Goal: Task Accomplishment & Management: Use online tool/utility

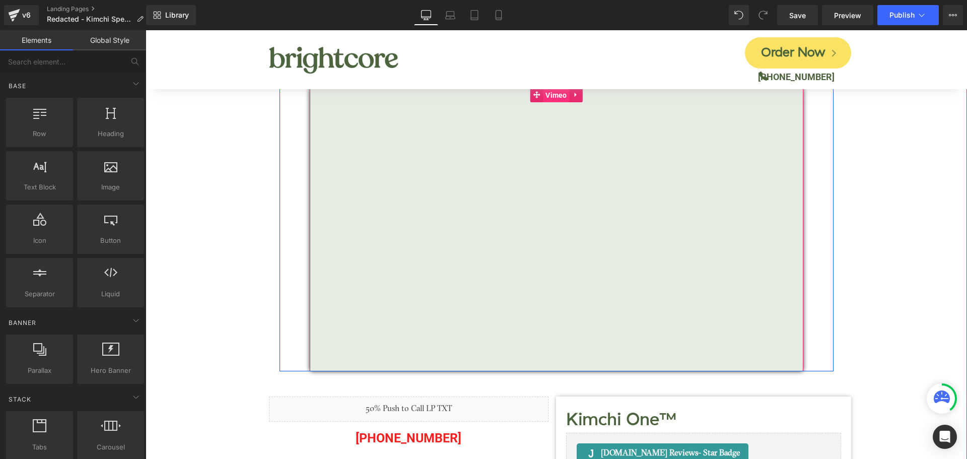
click at [555, 100] on span "Vimeo" at bounding box center [556, 95] width 27 height 15
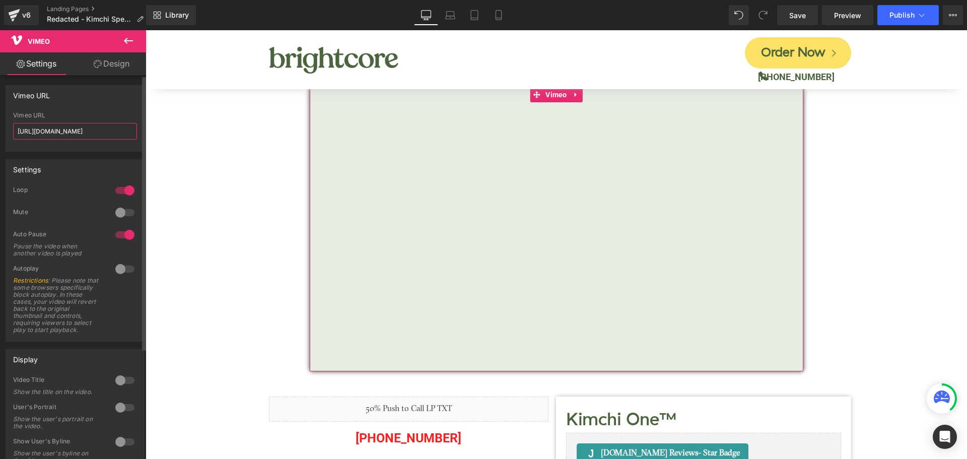
click at [88, 133] on input "https://vimeo.com/1109197625" at bounding box center [75, 131] width 124 height 17
click at [68, 129] on input "text" at bounding box center [75, 131] width 124 height 17
paste input "https://www.youtube.com/watch?v=jhT8ngi7kUc&list=RDyYUzslvzdsg&index=2"
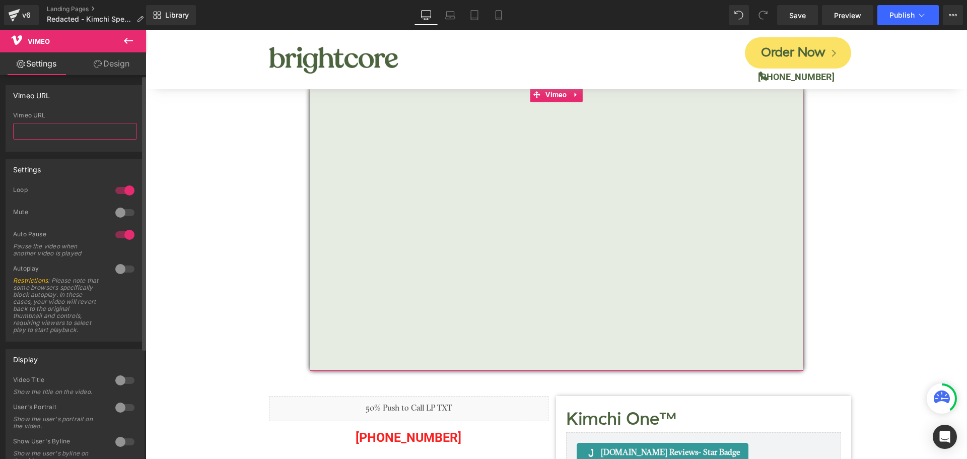
type input "https://www.youtube.com/watch?v=jhT8ngi7kUc&list=RDyYUzslvzdsg&index=2"
click at [79, 129] on input "https://www.youtube.com/watch?v=jhT8ngi7kUc&list=RDyYUzslvzdsg&index=2" at bounding box center [75, 131] width 124 height 17
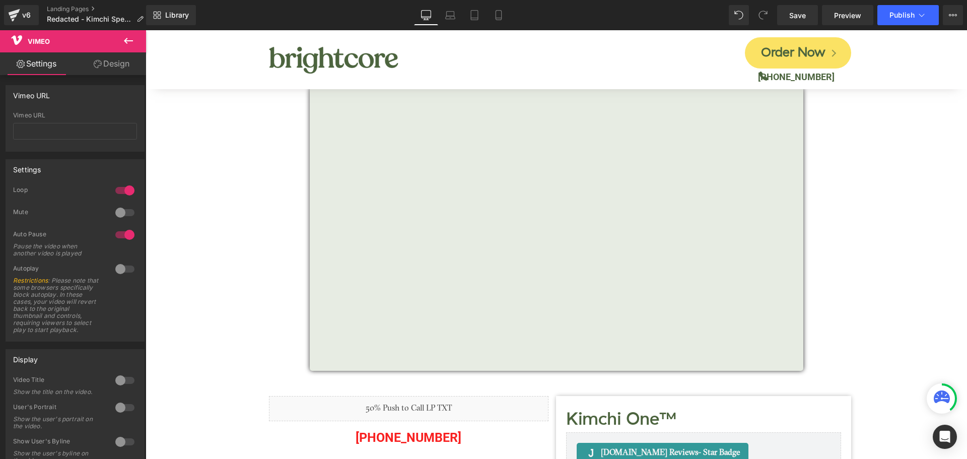
click at [130, 43] on icon at bounding box center [128, 41] width 12 height 12
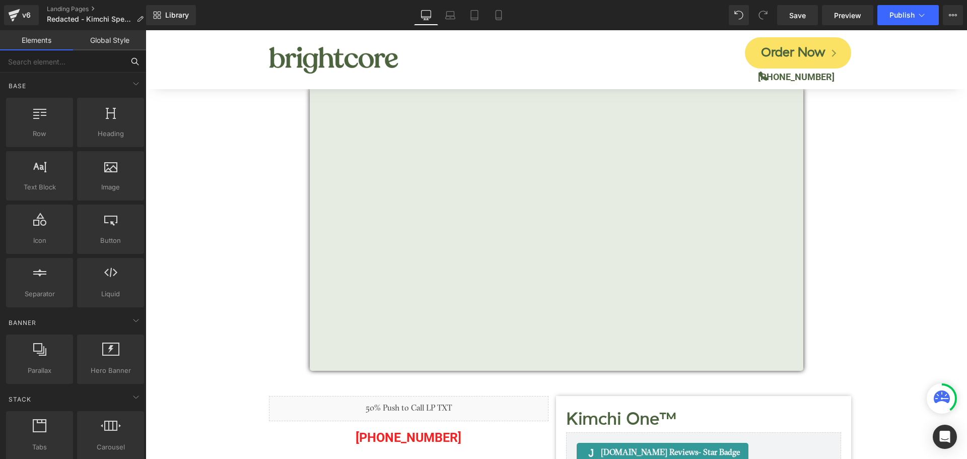
click at [96, 63] on input "text" at bounding box center [62, 61] width 124 height 22
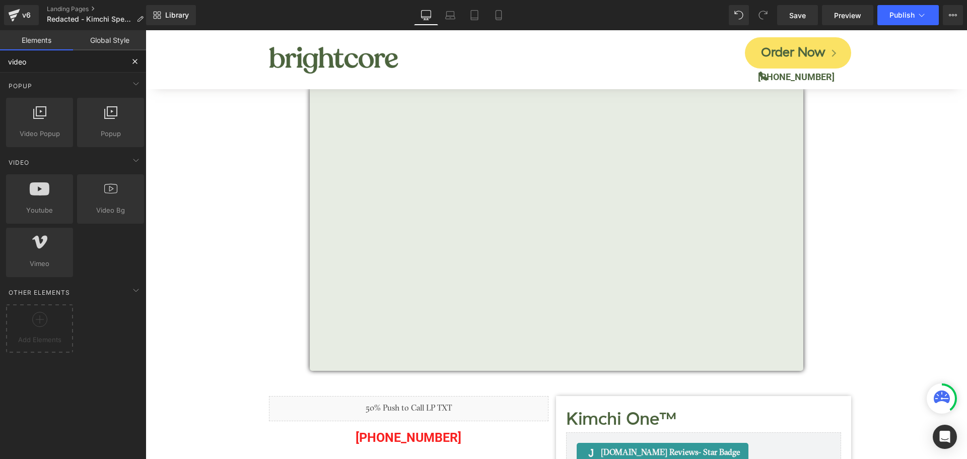
type input "video"
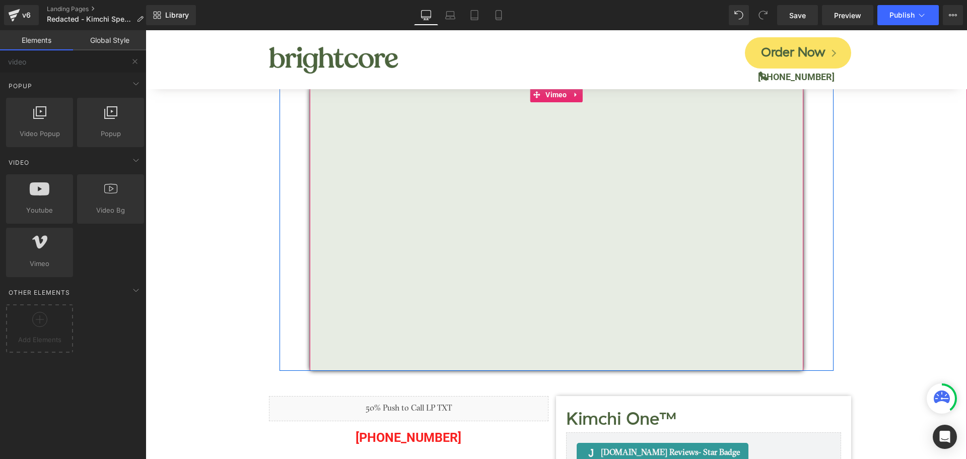
click at [545, 94] on div at bounding box center [557, 229] width 494 height 284
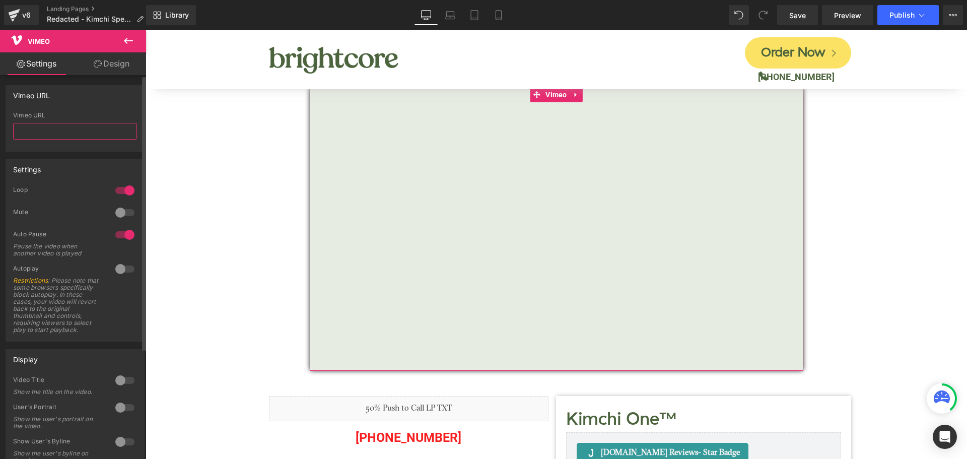
click at [74, 128] on input "text" at bounding box center [75, 131] width 124 height 17
paste input "https://vimeo.com/1100137013?share=copy#t=0"
type input "https://vimeo.com/1100137013?share=copy#t=0"
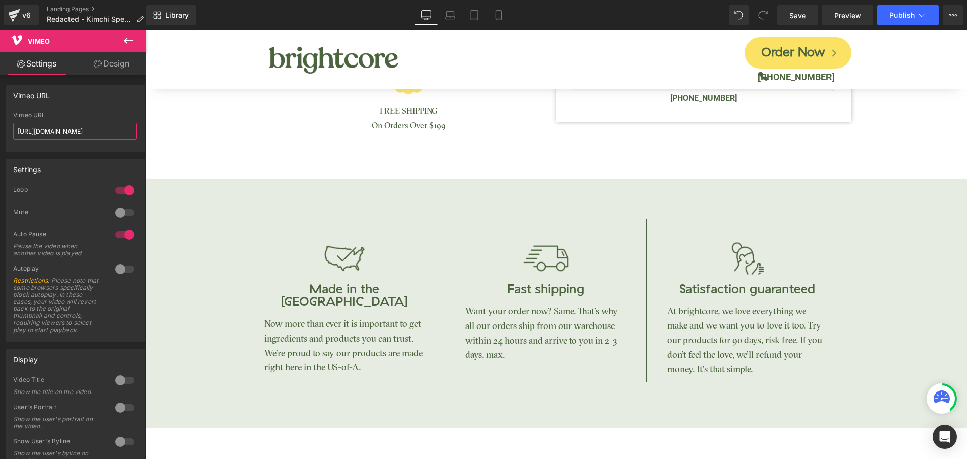
scroll to position [957, 0]
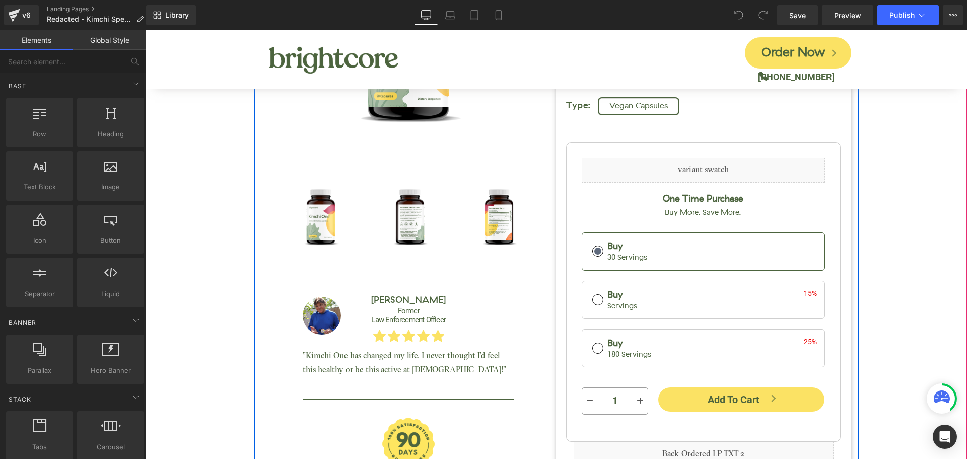
scroll to position [554, 0]
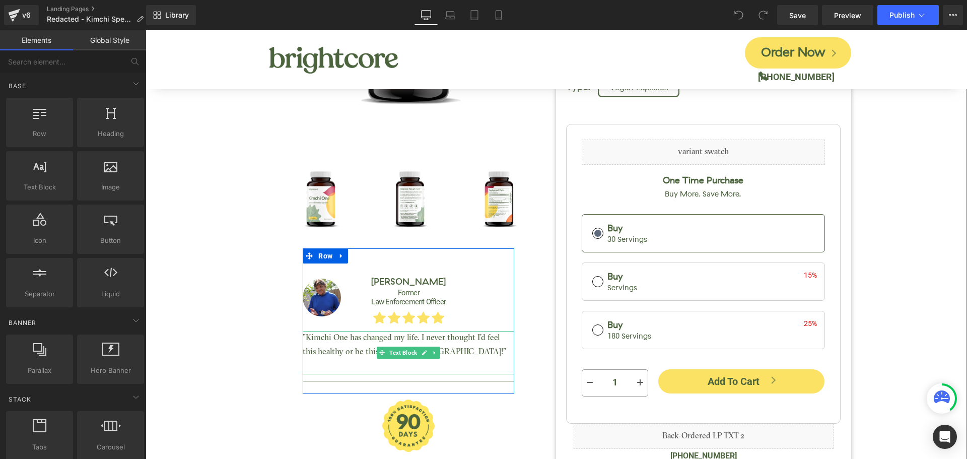
click at [352, 341] on p ""Kimchi One has changed my life. I never thought I’d feel this healthy or be th…" at bounding box center [409, 345] width 212 height 29
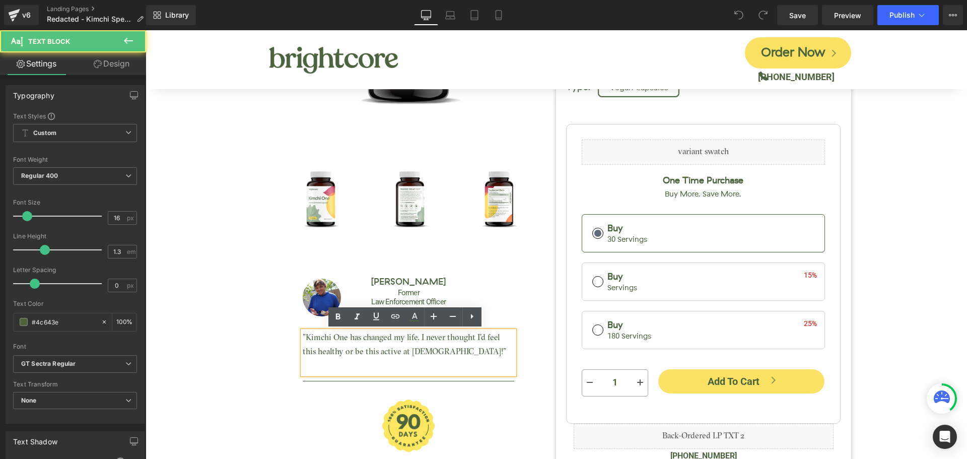
click at [351, 338] on p ""Kimchi One has changed my life. I never thought I’d feel this healthy or be th…" at bounding box center [409, 345] width 212 height 29
click at [356, 341] on p ""Kimchi One has changed my life. I never thought I’d feel this healthy or be th…" at bounding box center [409, 345] width 212 height 29
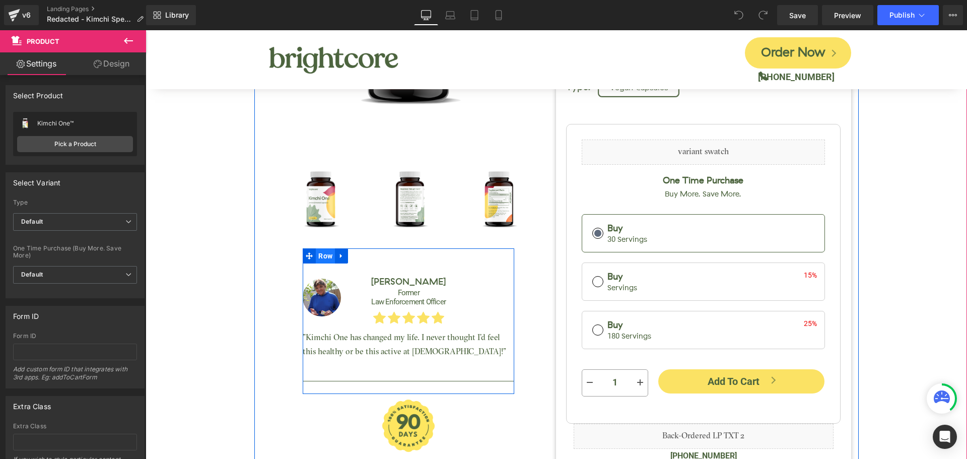
click at [323, 260] on span "Row" at bounding box center [325, 255] width 19 height 15
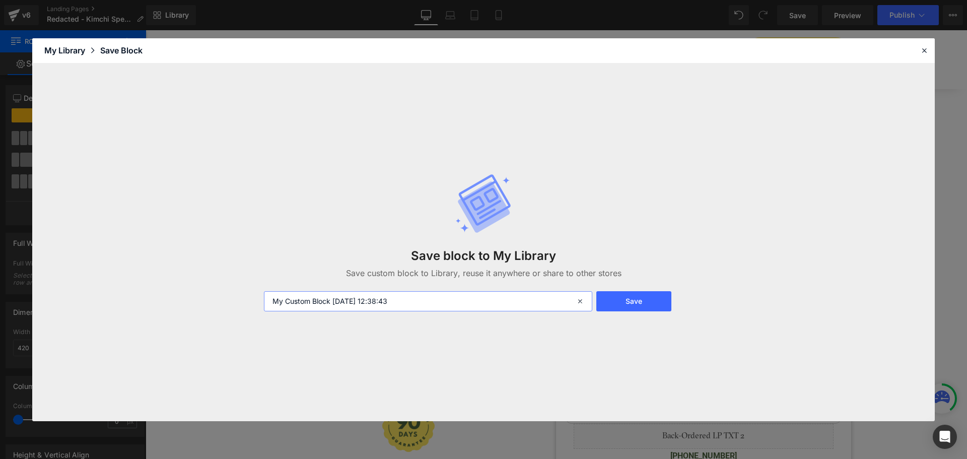
click at [337, 293] on input "My Custom Block 2025-08-18 12:38:43" at bounding box center [428, 301] width 328 height 20
click at [335, 293] on input "My Custom Block 2025-08-18 12:38:43" at bounding box center [428, 301] width 328 height 20
type input "Mike Rivers Section 2025"
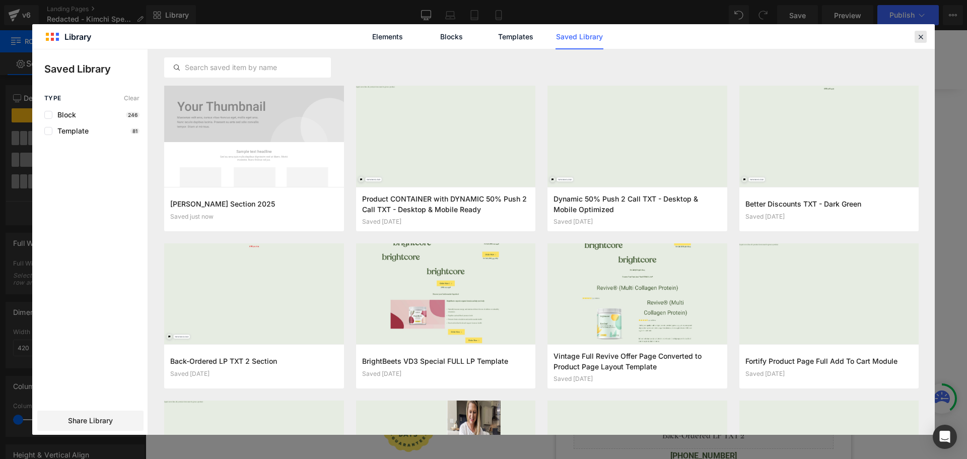
click at [922, 38] on icon at bounding box center [920, 36] width 9 height 9
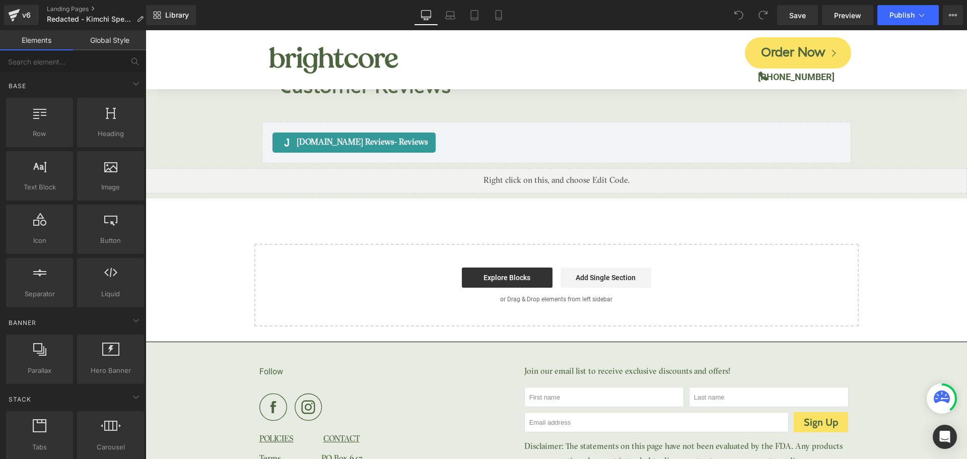
scroll to position [4278, 0]
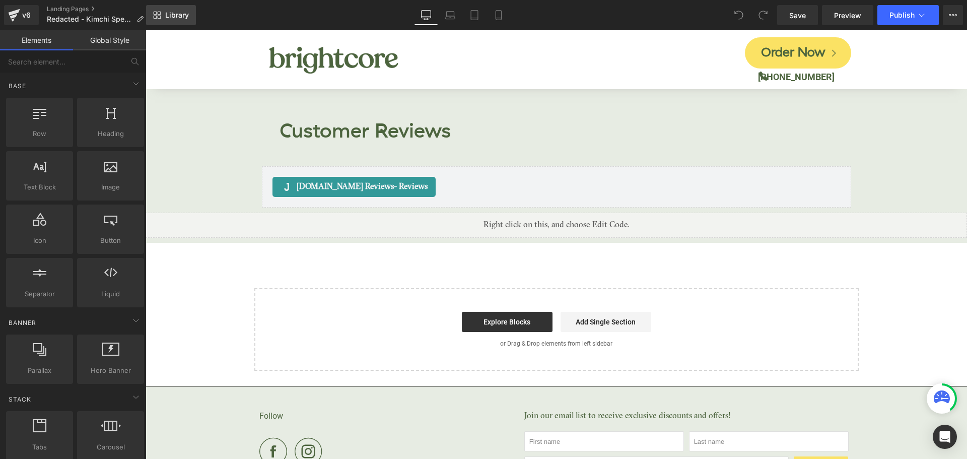
click at [167, 20] on link "Library" at bounding box center [171, 15] width 50 height 20
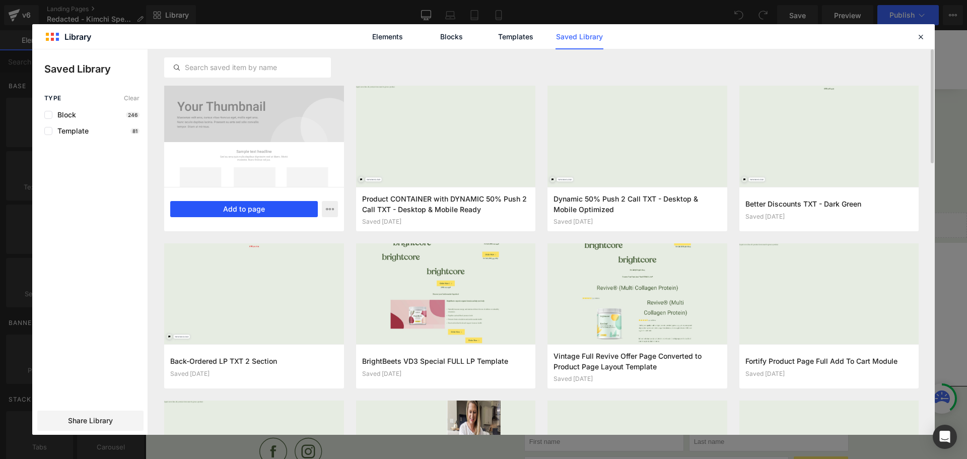
click at [257, 212] on button "Add to page" at bounding box center [244, 209] width 148 height 16
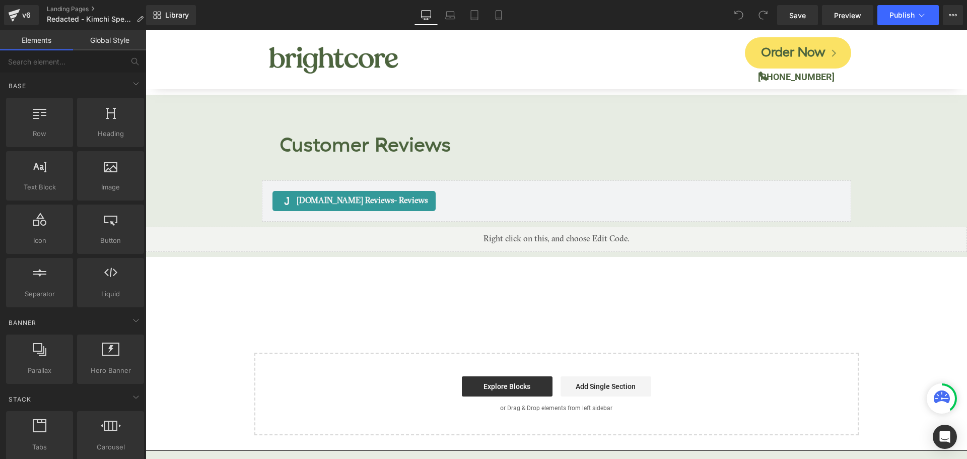
scroll to position [4262, 0]
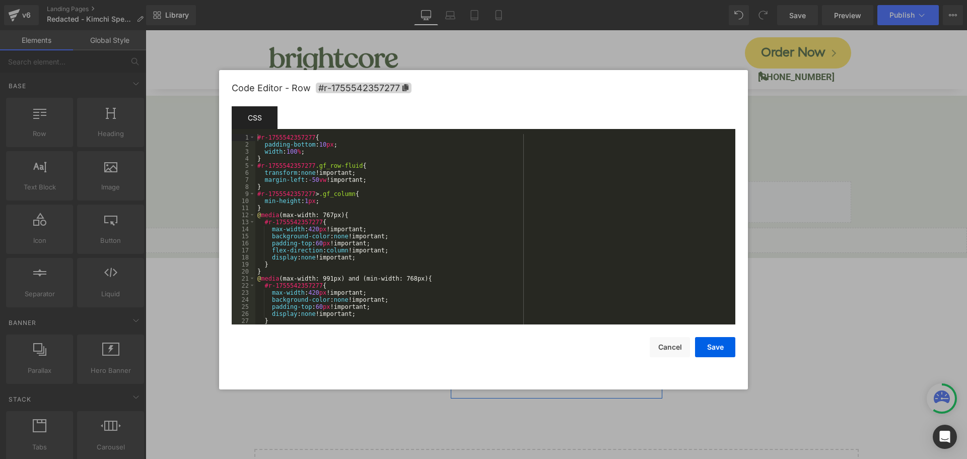
click at [444, 0] on div "You are previewing how the will restyle your page. You can not edit Elements in…" at bounding box center [483, 0] width 967 height 0
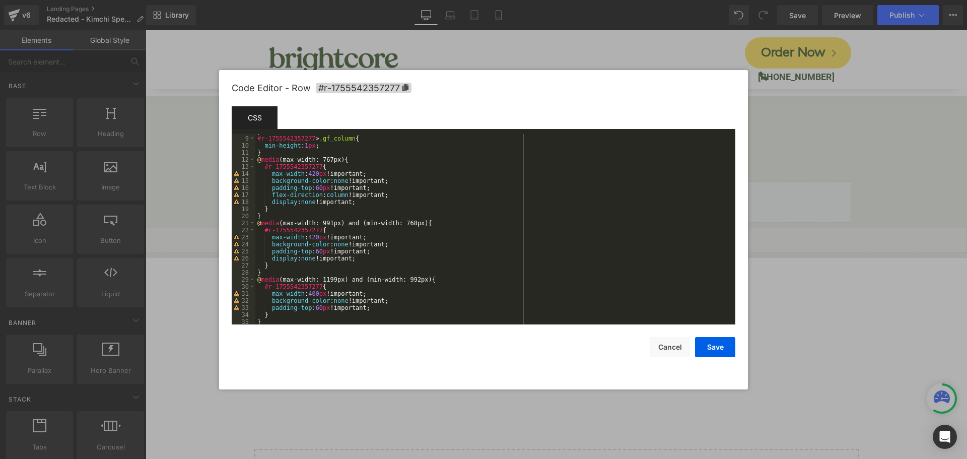
scroll to position [0, 0]
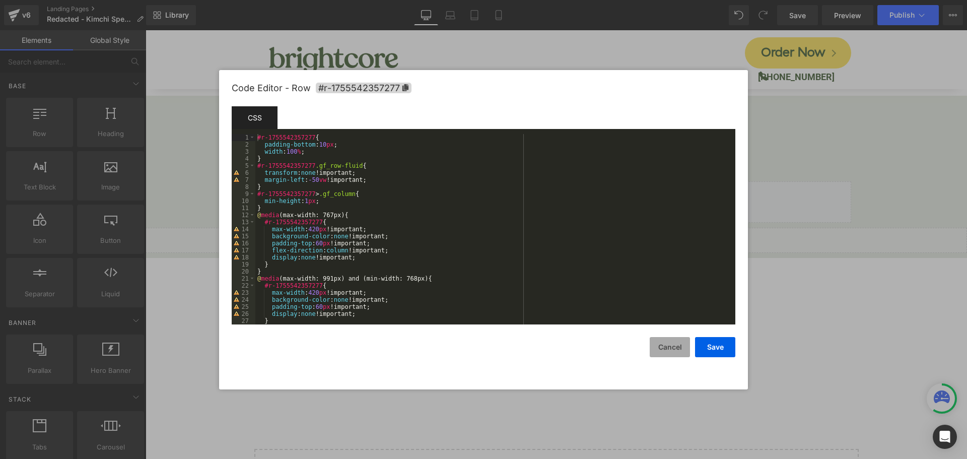
click at [661, 348] on button "Cancel" at bounding box center [670, 347] width 40 height 20
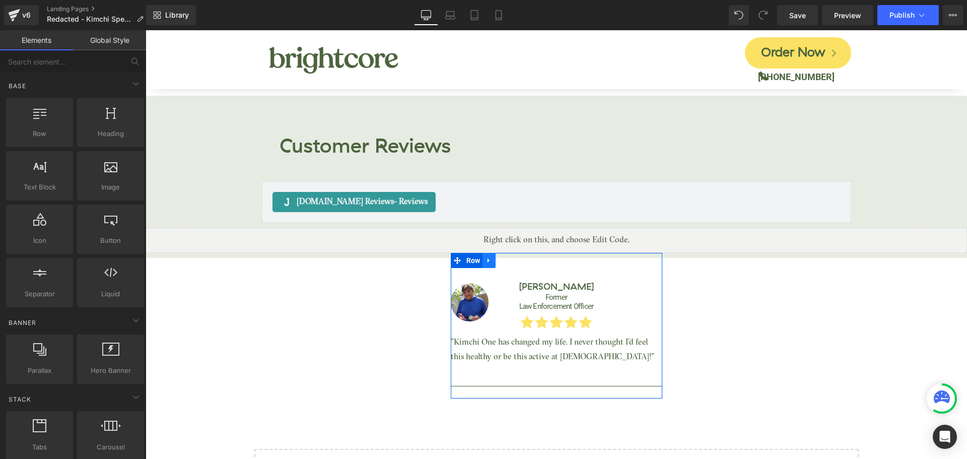
click at [486, 257] on icon at bounding box center [489, 261] width 7 height 8
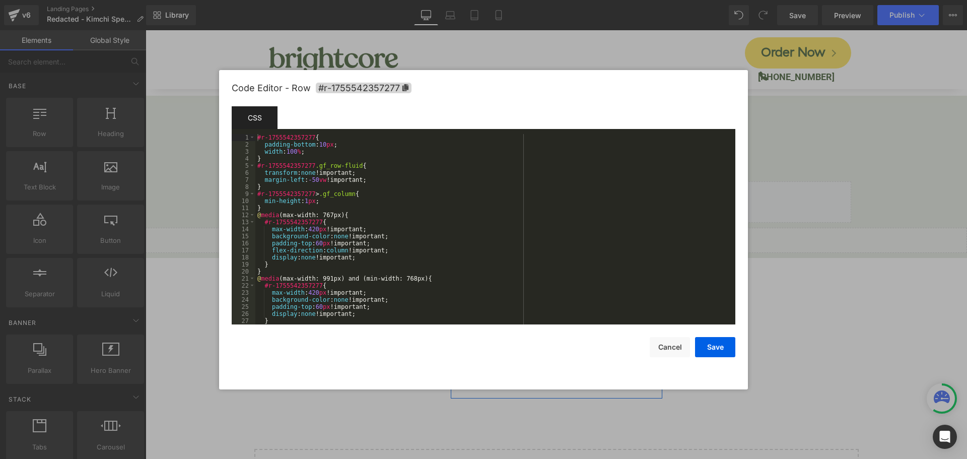
click at [451, 0] on div "You are previewing how the will restyle your page. You can not edit Elements in…" at bounding box center [483, 0] width 967 height 0
click at [669, 354] on button "Cancel" at bounding box center [670, 347] width 40 height 20
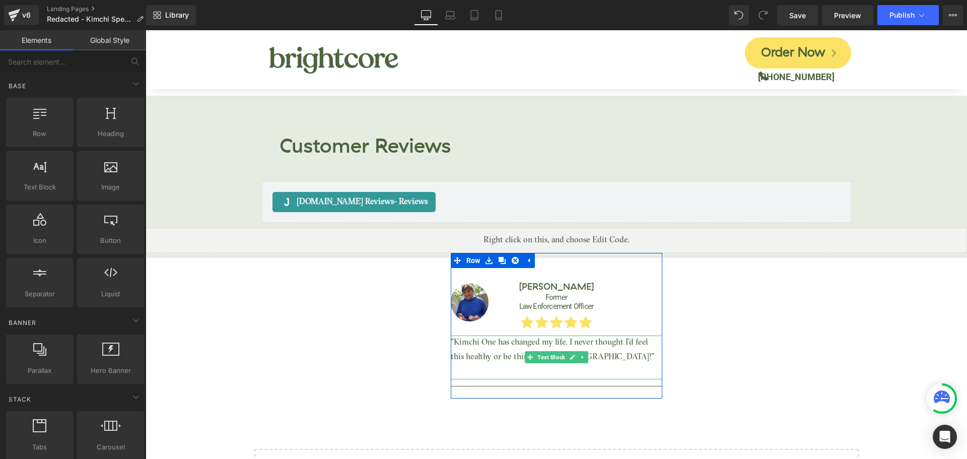
click at [498, 335] on p ""Kimchi One has changed my life. I never thought I’d feel this healthy or be th…" at bounding box center [557, 349] width 212 height 29
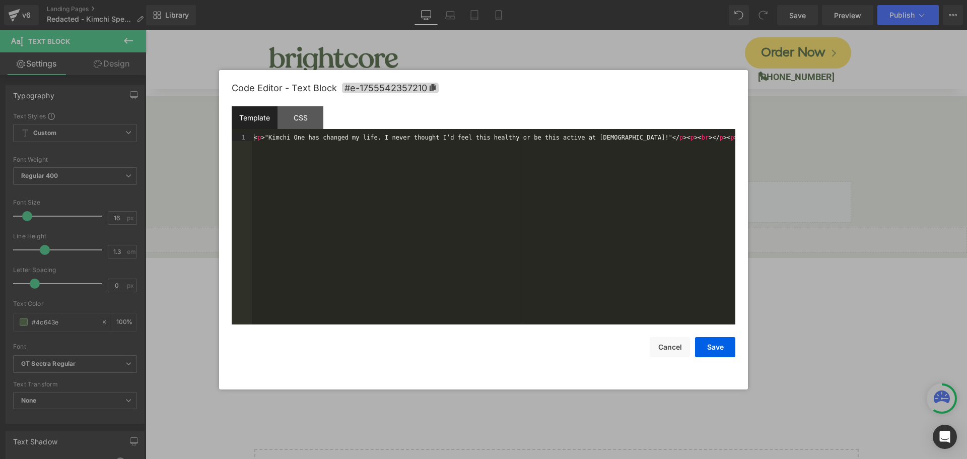
click at [491, 0] on div "You are previewing how the will restyle your page. You can not edit Elements in…" at bounding box center [483, 0] width 967 height 0
drag, startPoint x: 698, startPoint y: 141, endPoint x: 227, endPoint y: 125, distance: 471.2
click at [227, 125] on div "Code Editor - Text Block #e-1755542357210 Template CSS 1 < p > "Kimchi One has …" at bounding box center [483, 229] width 529 height 319
click at [610, 138] on div "< p > "Kimchi One has changed my life. I never thought I’d feel this healthy or…" at bounding box center [494, 229] width 484 height 190
click at [612, 136] on div "< p > "Kimchi One has changed my life. I never thought I’d feel this healthy or…" at bounding box center [494, 236] width 484 height 204
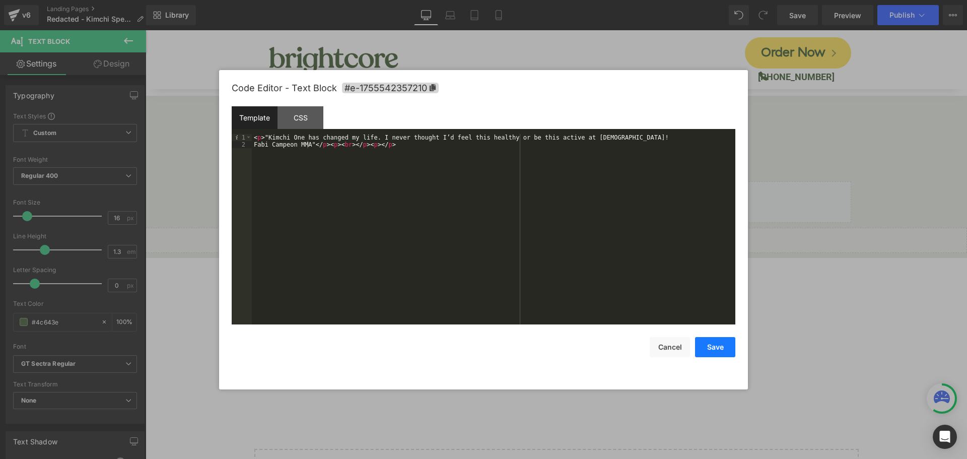
click at [730, 346] on button "Save" at bounding box center [715, 347] width 40 height 20
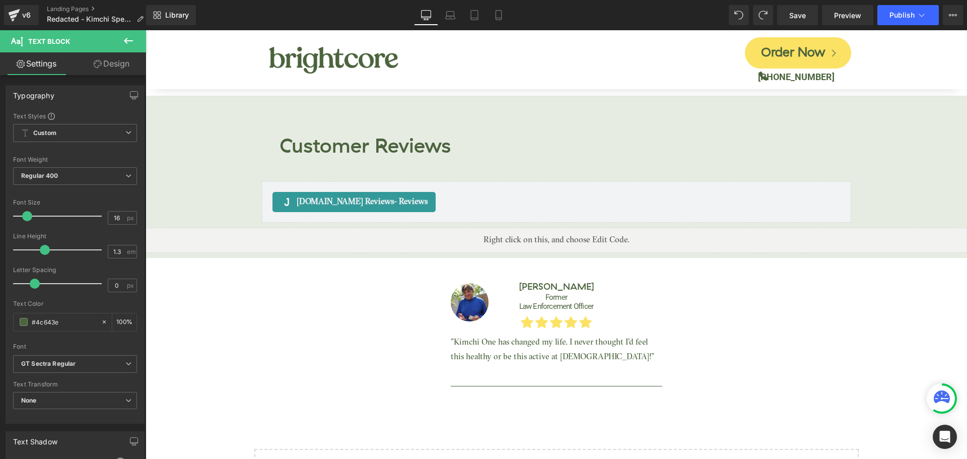
click at [130, 39] on icon at bounding box center [128, 41] width 12 height 12
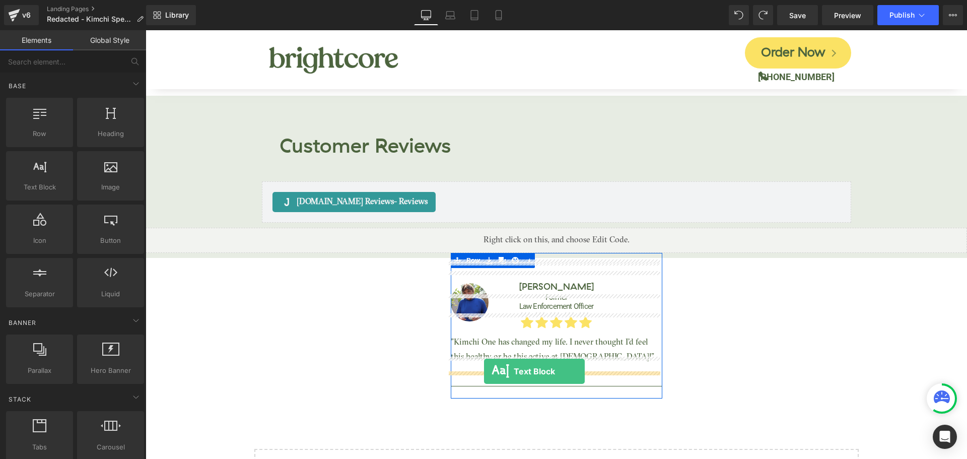
drag, startPoint x: 185, startPoint y: 206, endPoint x: 484, endPoint y: 371, distance: 341.8
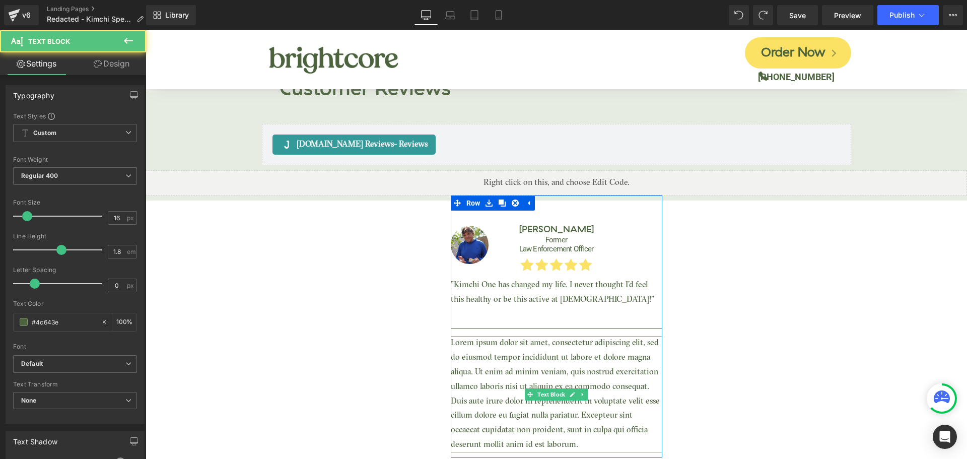
scroll to position [4414, 0]
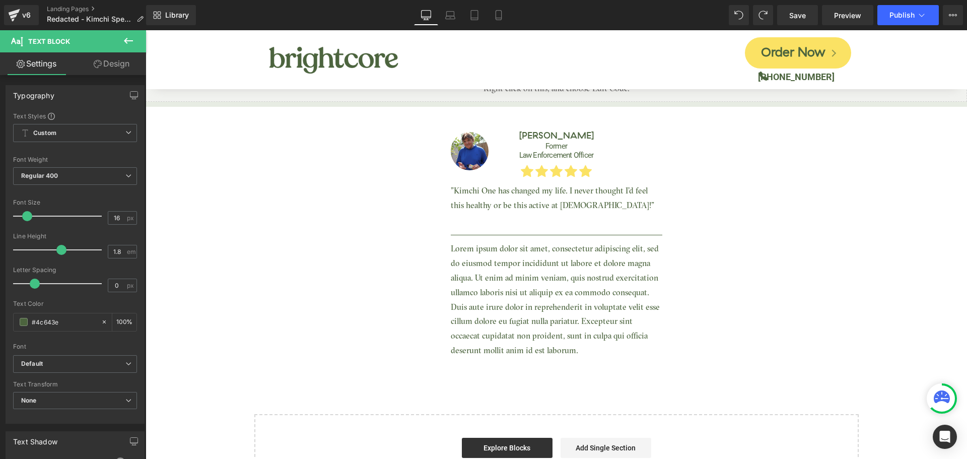
click at [511, 273] on p "Lorem ipsum dolor sit amet, consectetur adipiscing elit, sed do eiusmod tempor …" at bounding box center [557, 300] width 212 height 116
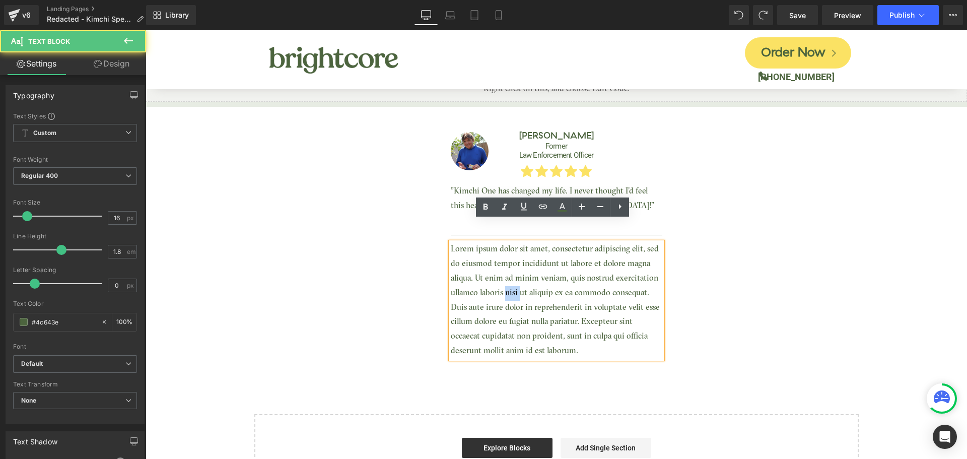
click at [511, 273] on p "Lorem ipsum dolor sit amet, consectetur adipiscing elit, sed do eiusmod tempor …" at bounding box center [557, 300] width 212 height 116
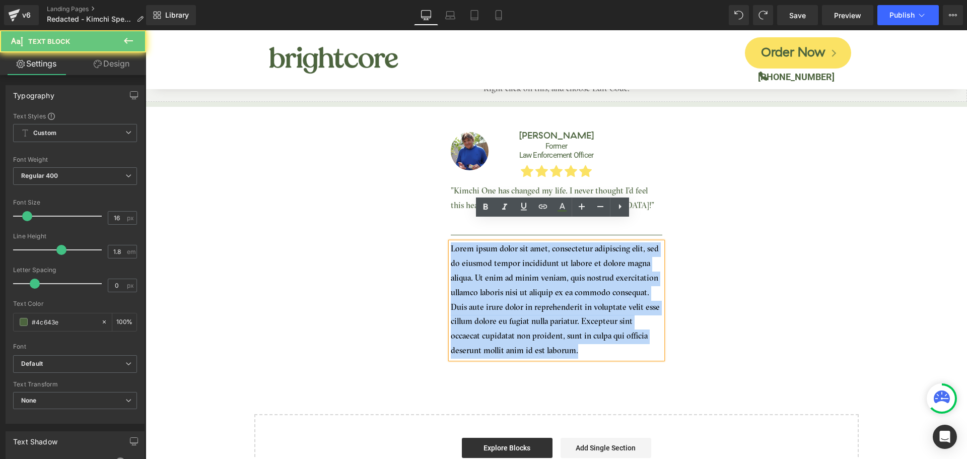
click at [510, 273] on p "Lorem ipsum dolor sit amet, consectetur adipiscing elit, sed do eiusmod tempor …" at bounding box center [557, 300] width 212 height 116
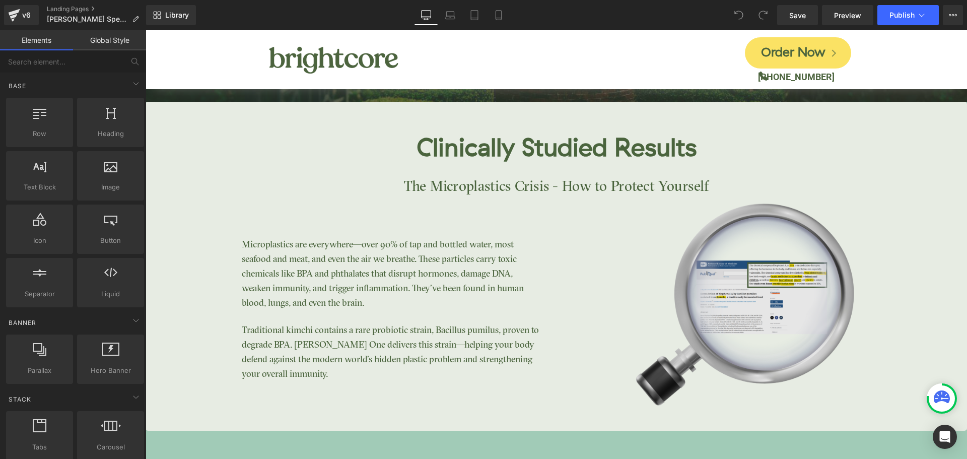
scroll to position [1763, 0]
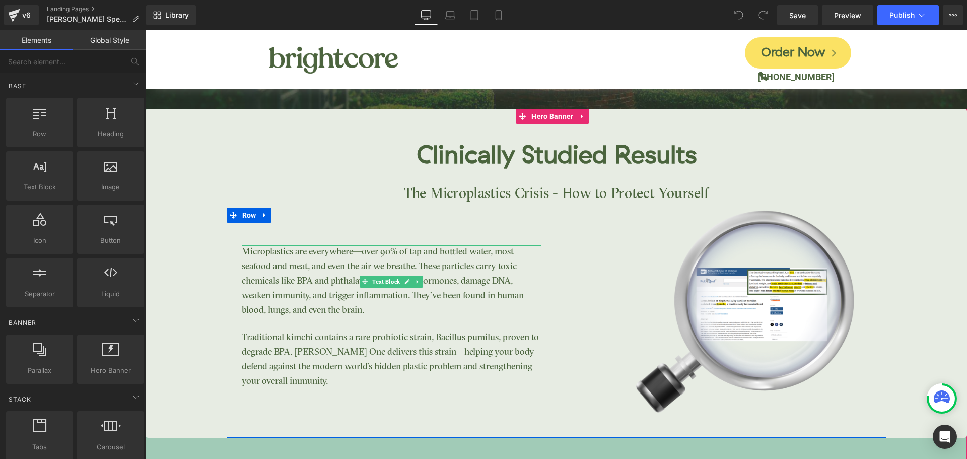
click at [341, 253] on p "Microplastics are everywhere—over 90% of tap and bottled water, most seafood an…" at bounding box center [392, 281] width 300 height 73
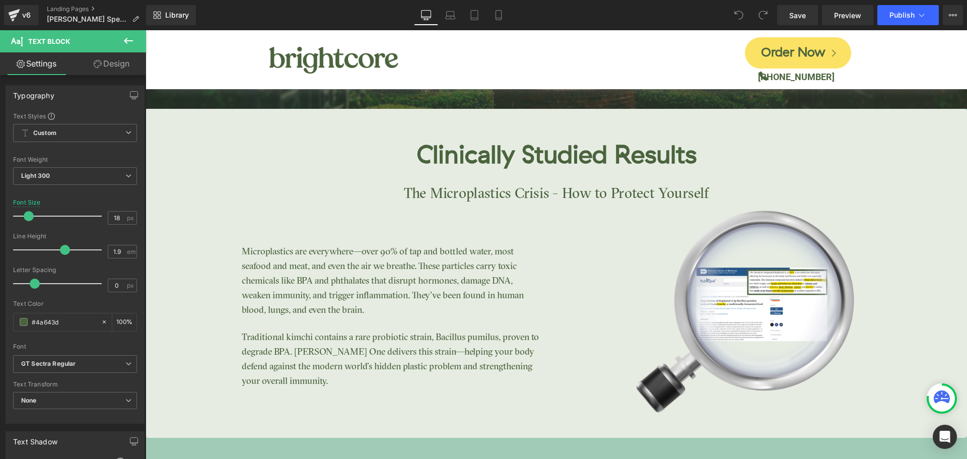
click at [111, 62] on link "Design" at bounding box center [111, 63] width 73 height 23
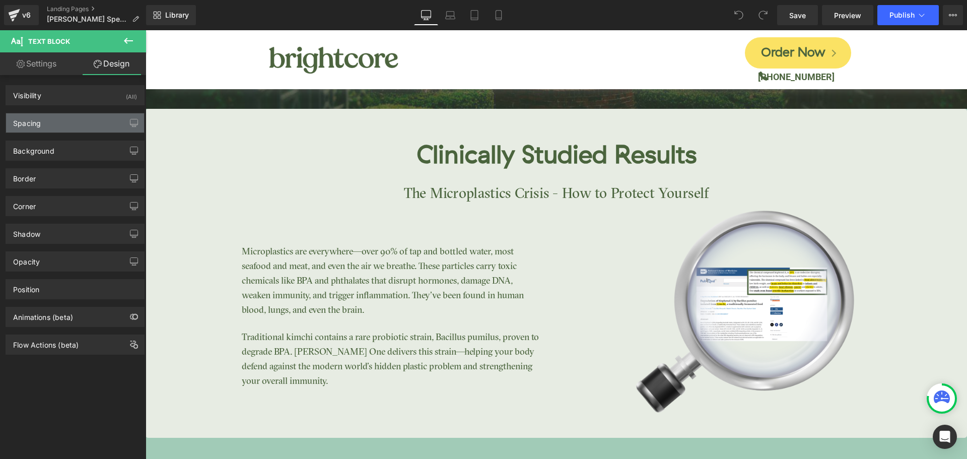
click at [67, 117] on div "Spacing" at bounding box center [75, 122] width 138 height 19
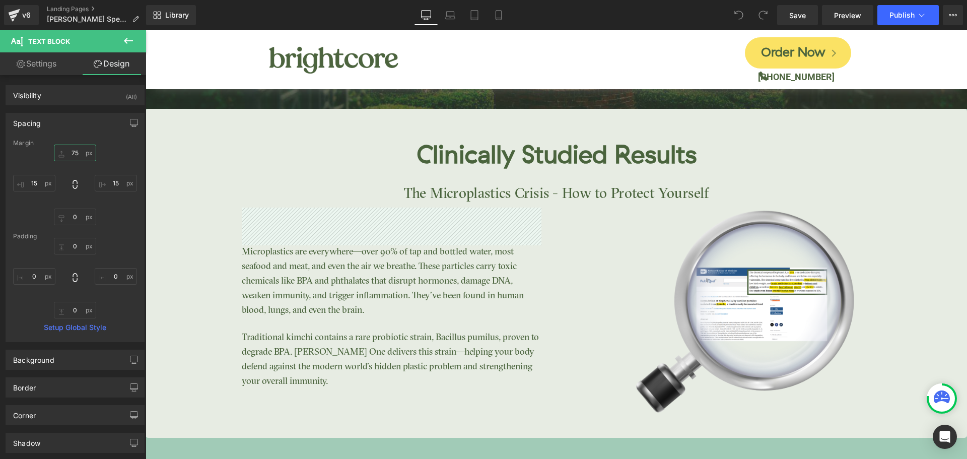
click at [69, 155] on input "75" at bounding box center [75, 153] width 42 height 17
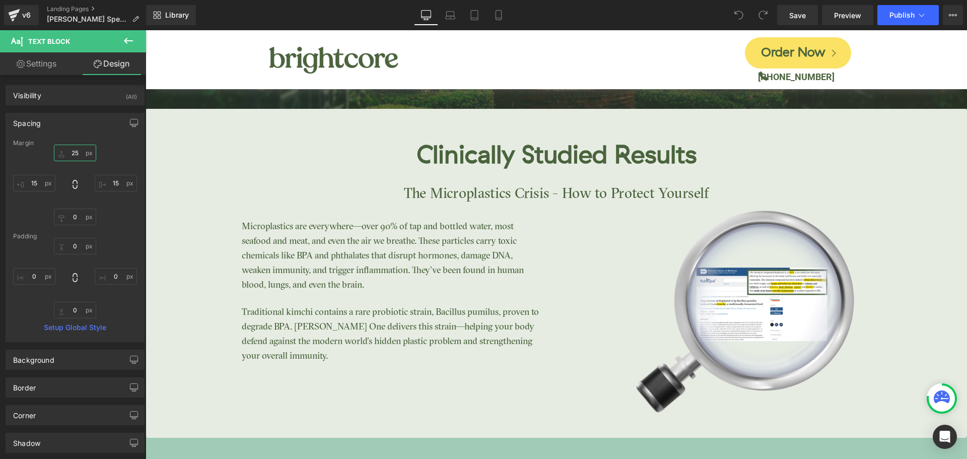
type input "2"
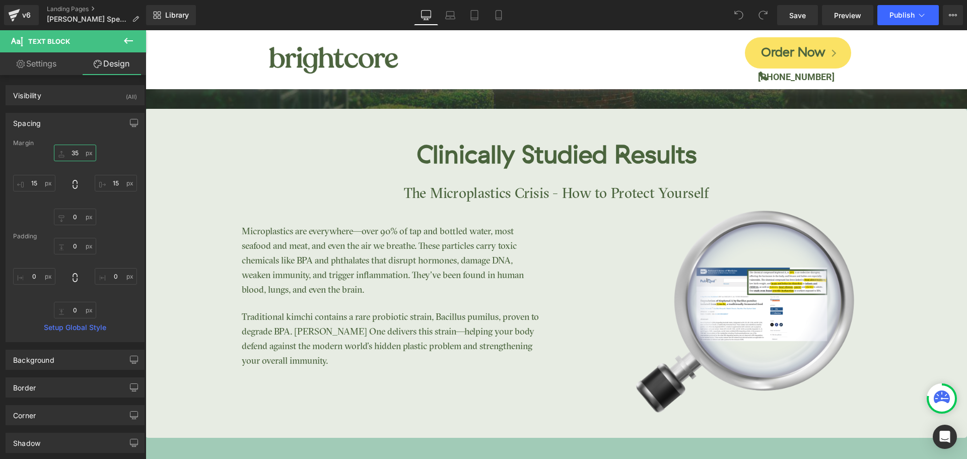
type input "35"
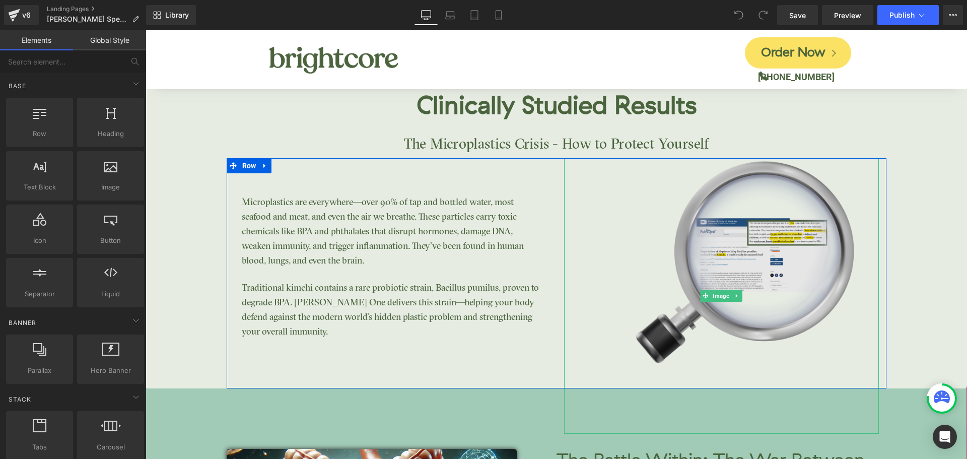
scroll to position [1763, 0]
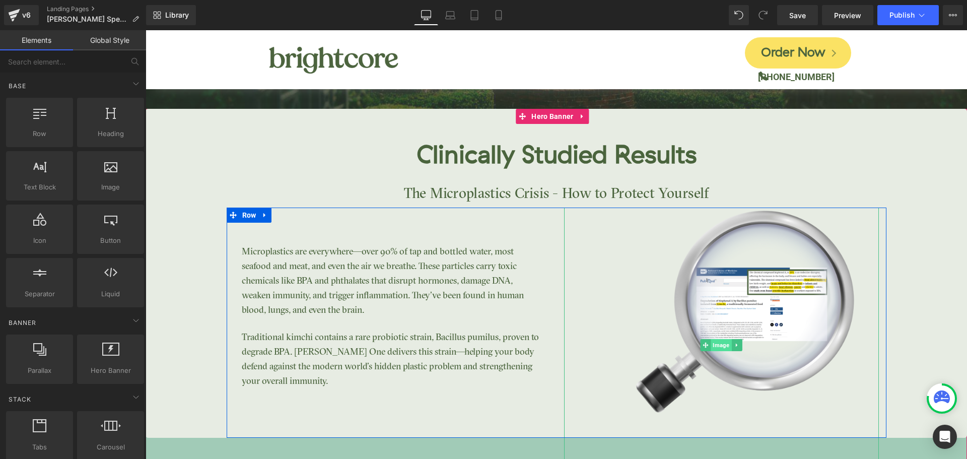
click at [717, 339] on span "Image" at bounding box center [721, 345] width 21 height 12
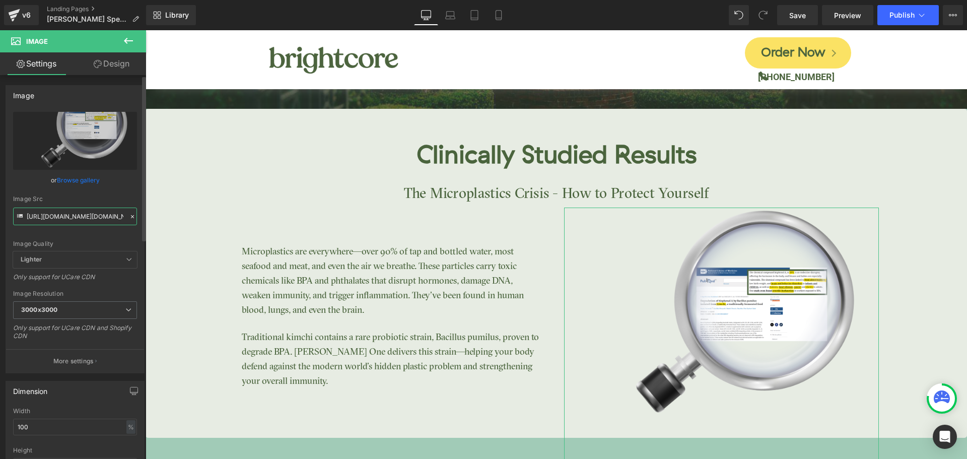
click at [67, 215] on input "[URL][DOMAIN_NAME][DOMAIN_NAME]" at bounding box center [75, 217] width 124 height 18
click at [66, 215] on input "[URL][DOMAIN_NAME][DOMAIN_NAME]" at bounding box center [75, 217] width 124 height 18
paste input ".png?v=1755542875"
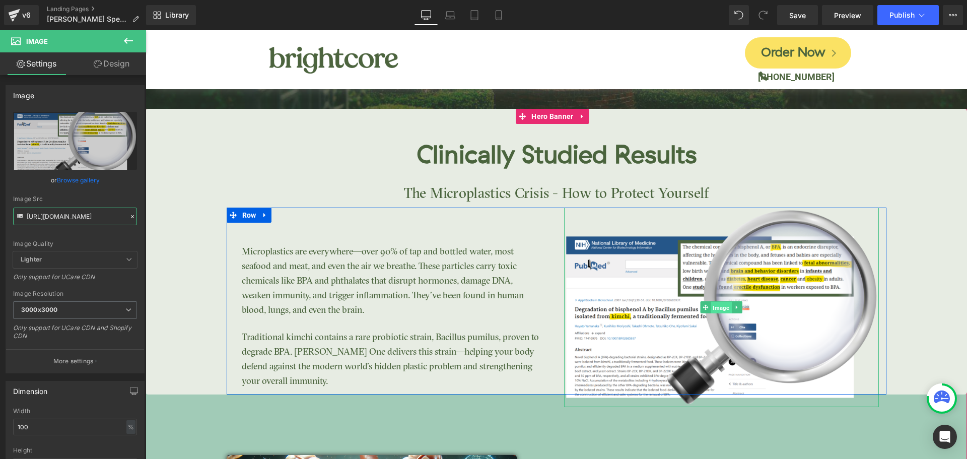
click at [721, 308] on span "Image" at bounding box center [721, 307] width 21 height 12
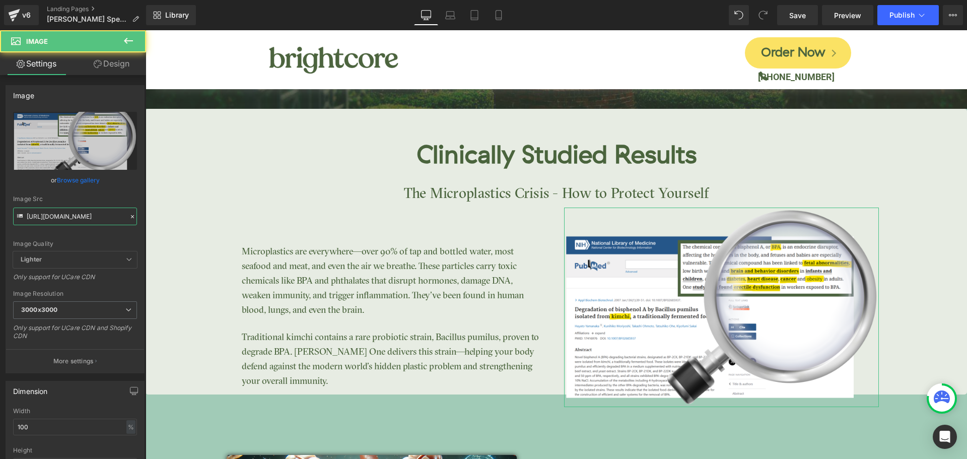
type input "[URL][DOMAIN_NAME]"
click at [106, 66] on link "Design" at bounding box center [111, 63] width 73 height 23
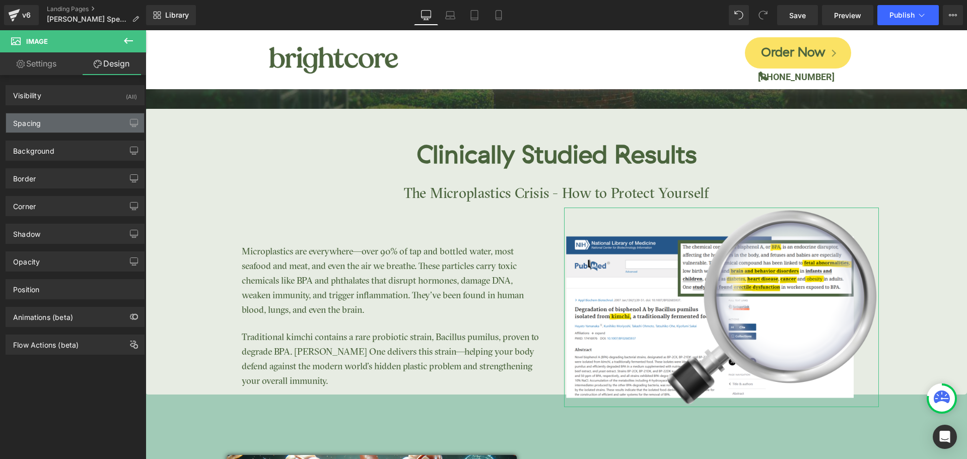
click at [58, 125] on div "Spacing" at bounding box center [75, 122] width 138 height 19
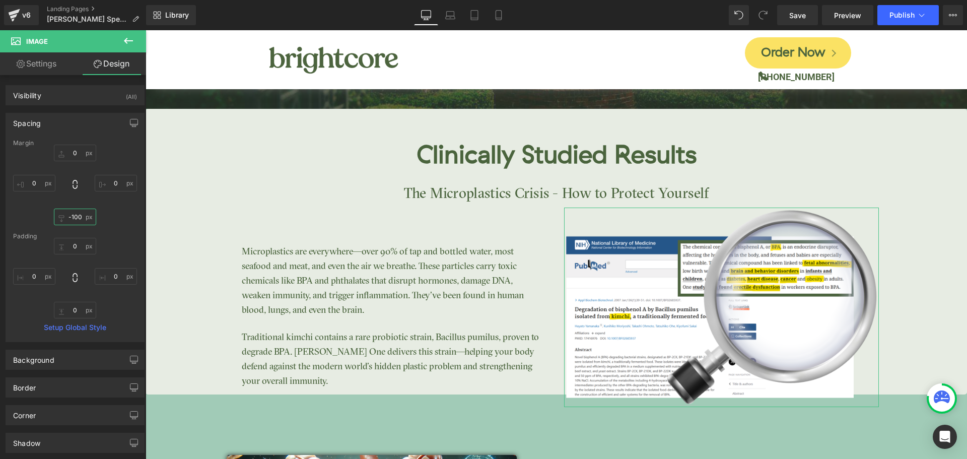
drag, startPoint x: 71, startPoint y: 219, endPoint x: 1, endPoint y: 186, distance: 77.3
click at [71, 219] on input "-100" at bounding box center [75, 217] width 42 height 17
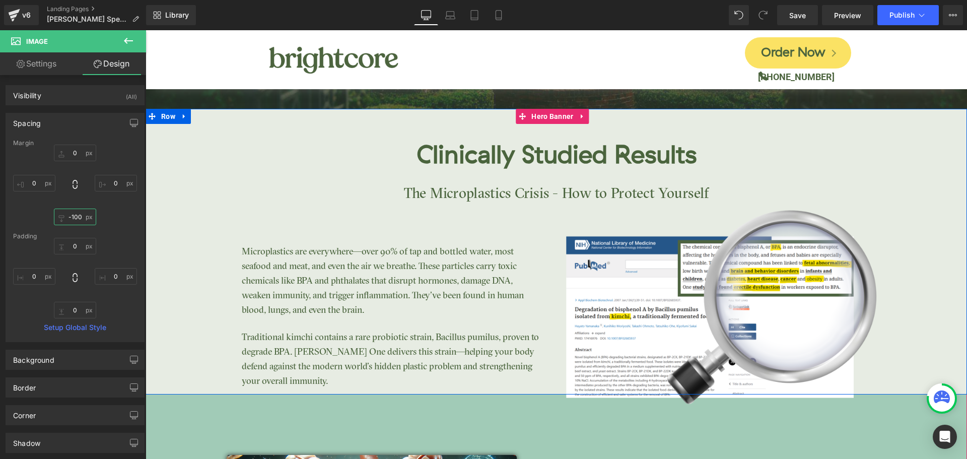
type input "0"
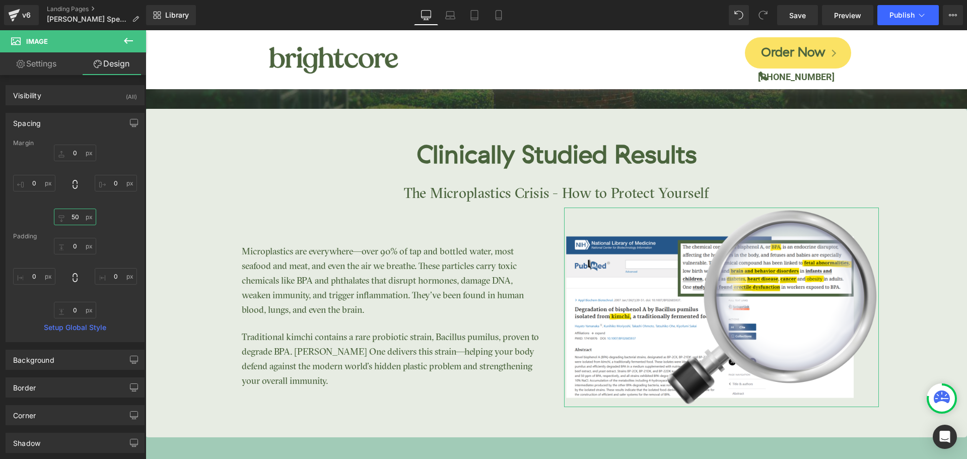
type input "5"
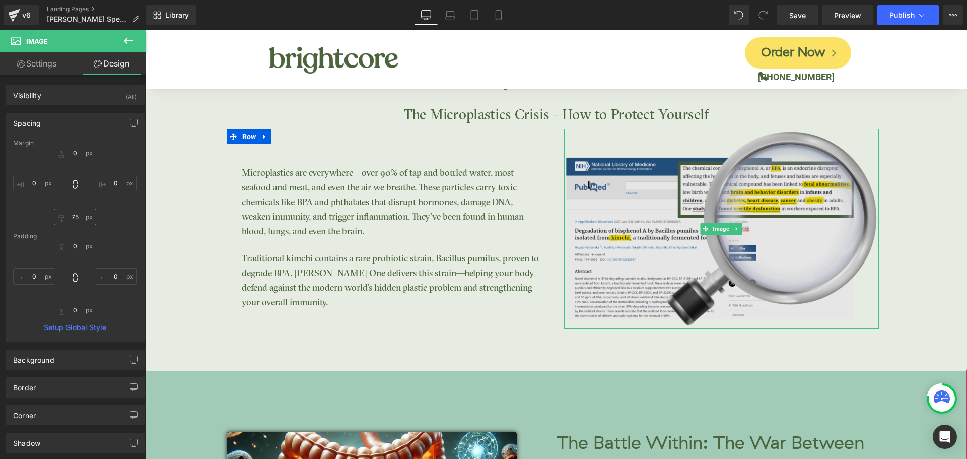
scroll to position [1763, 0]
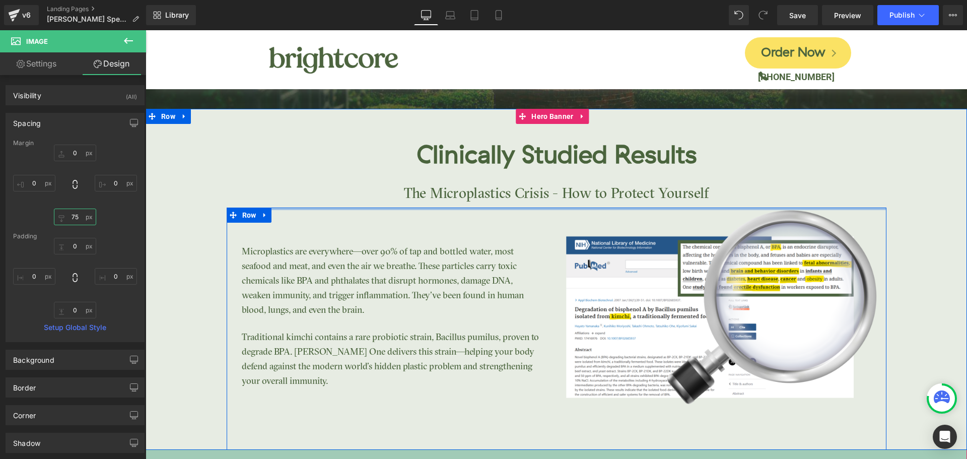
type input "7"
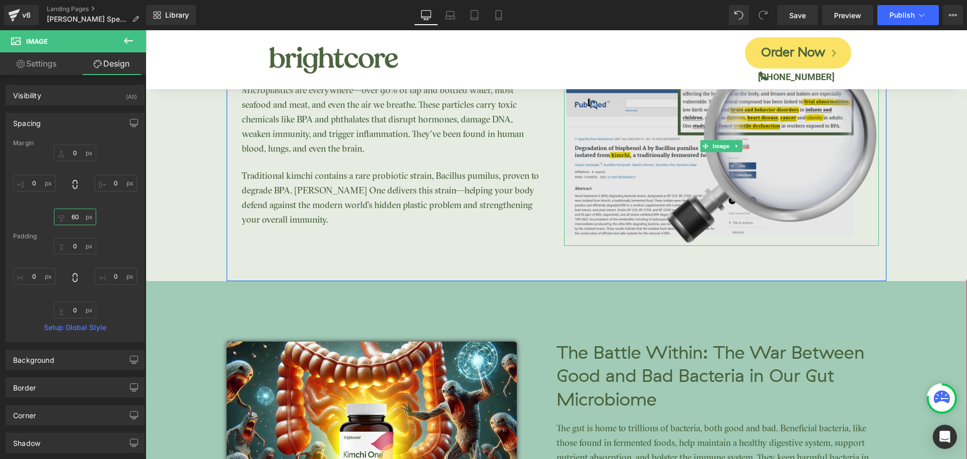
scroll to position [1813, 0]
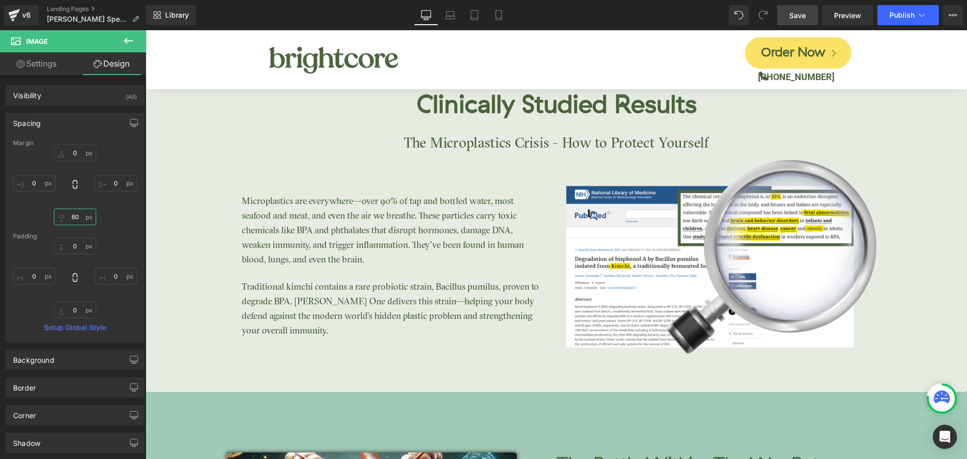
type input "60"
click at [801, 11] on span "Save" at bounding box center [797, 15] width 17 height 11
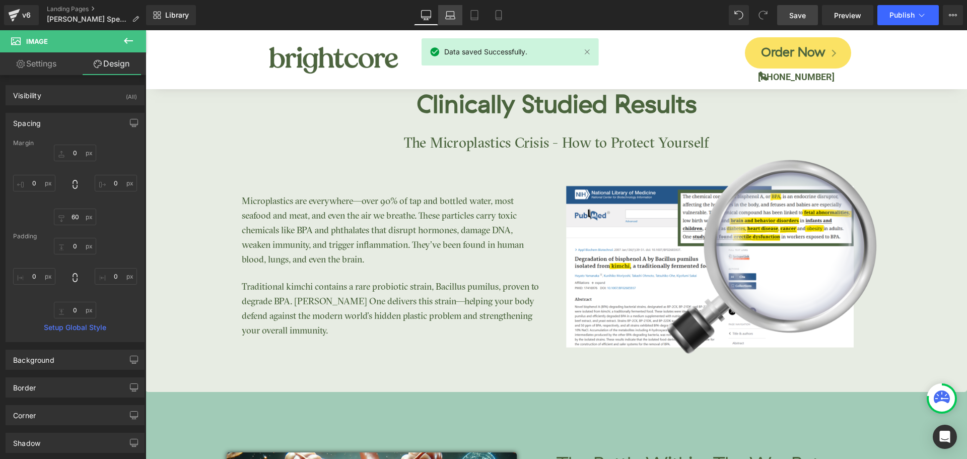
click at [448, 15] on icon at bounding box center [450, 15] width 10 height 10
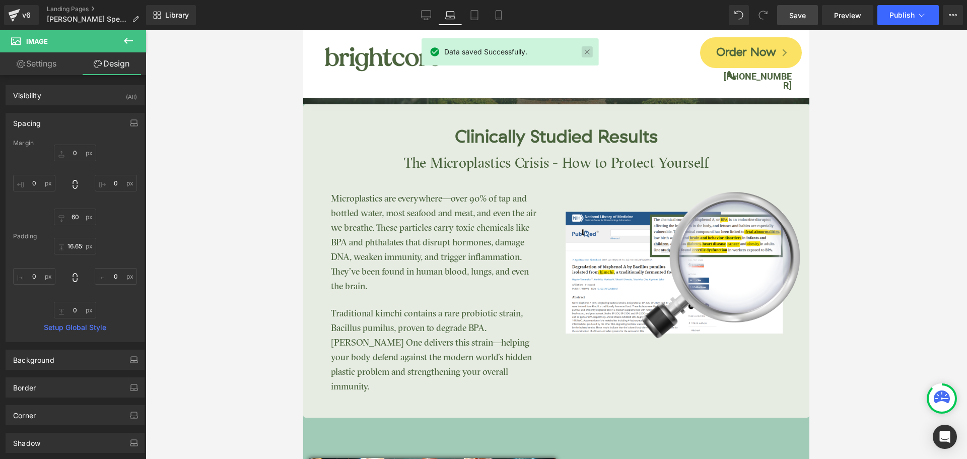
click at [584, 51] on link at bounding box center [587, 51] width 11 height 11
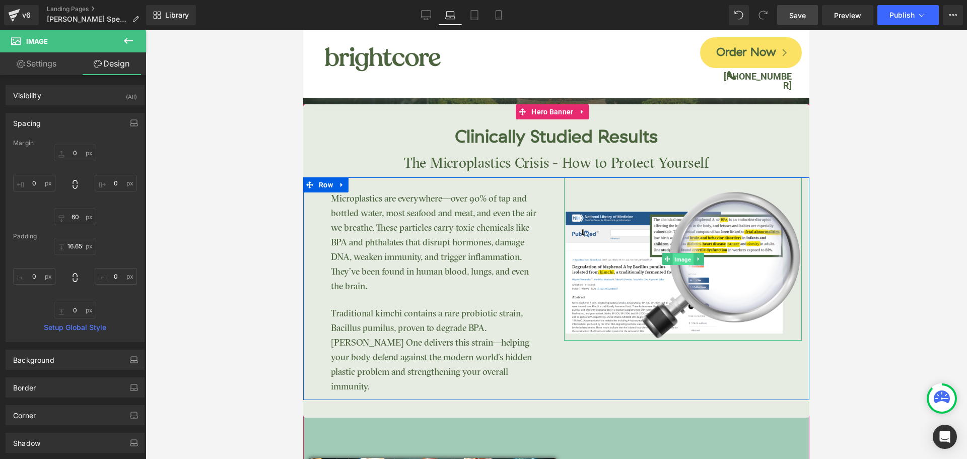
click at [674, 259] on span "Image" at bounding box center [682, 259] width 21 height 12
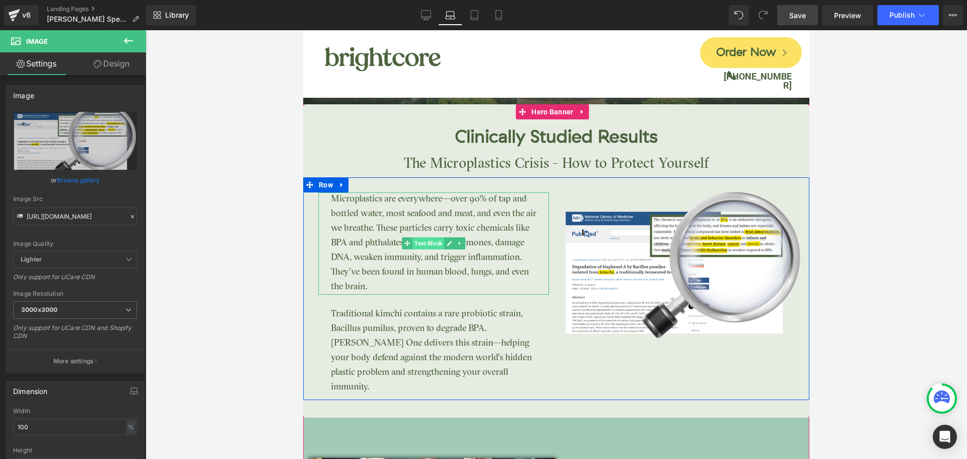
click at [424, 242] on span "Text Block" at bounding box center [428, 243] width 32 height 12
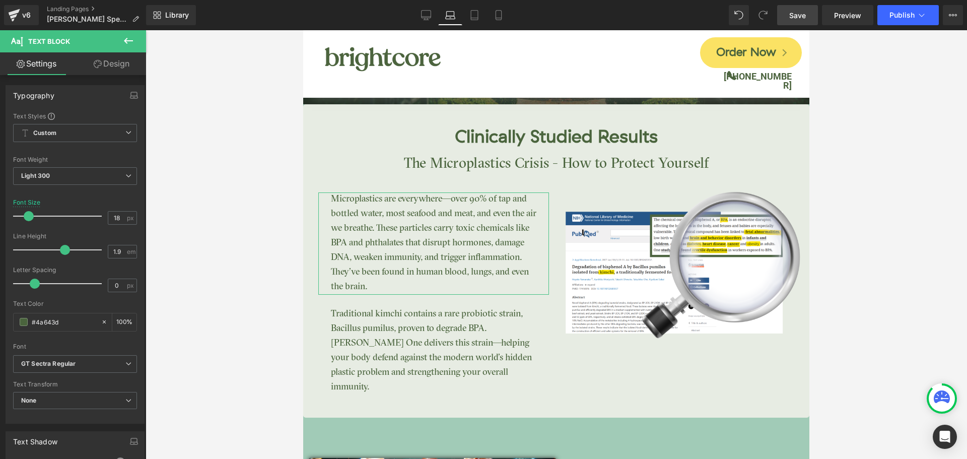
click at [113, 65] on link "Design" at bounding box center [111, 63] width 73 height 23
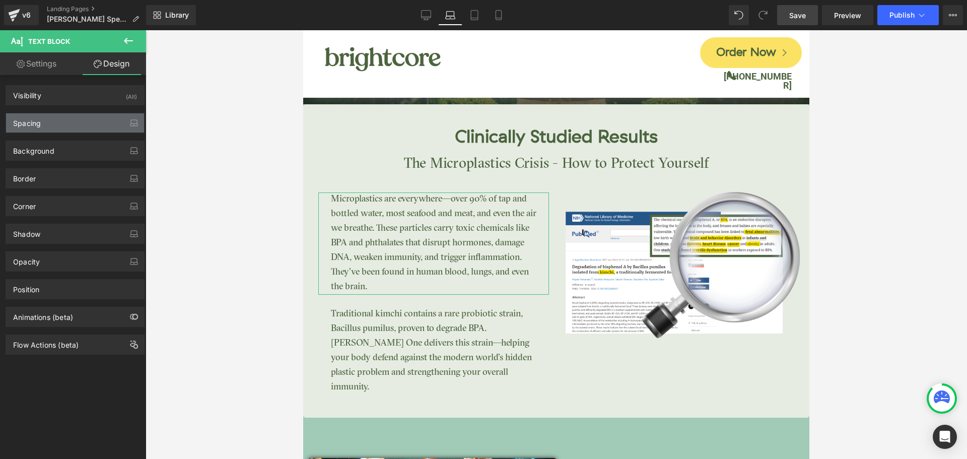
click at [60, 126] on div "Spacing" at bounding box center [75, 122] width 138 height 19
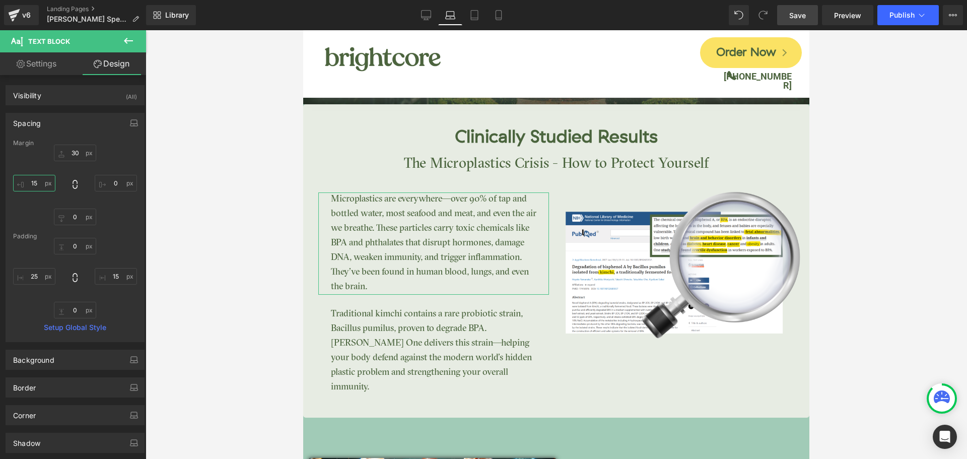
click at [36, 179] on input "15" at bounding box center [34, 183] width 42 height 17
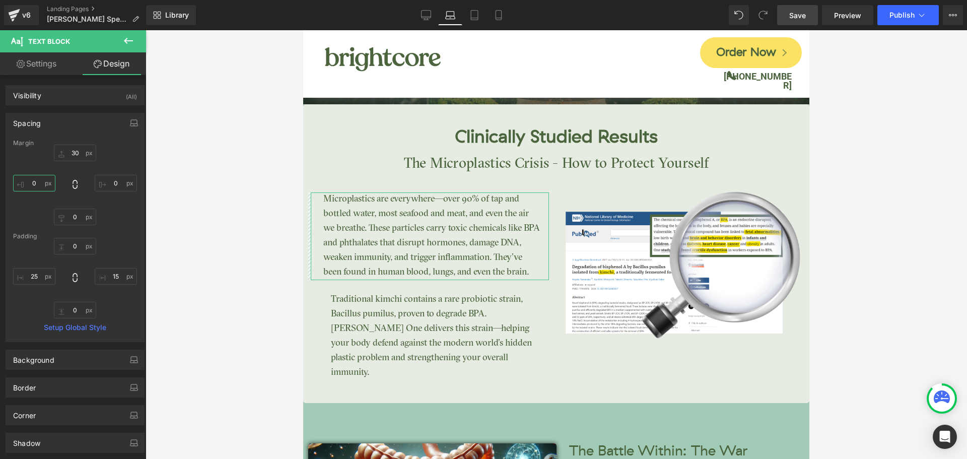
type input "05"
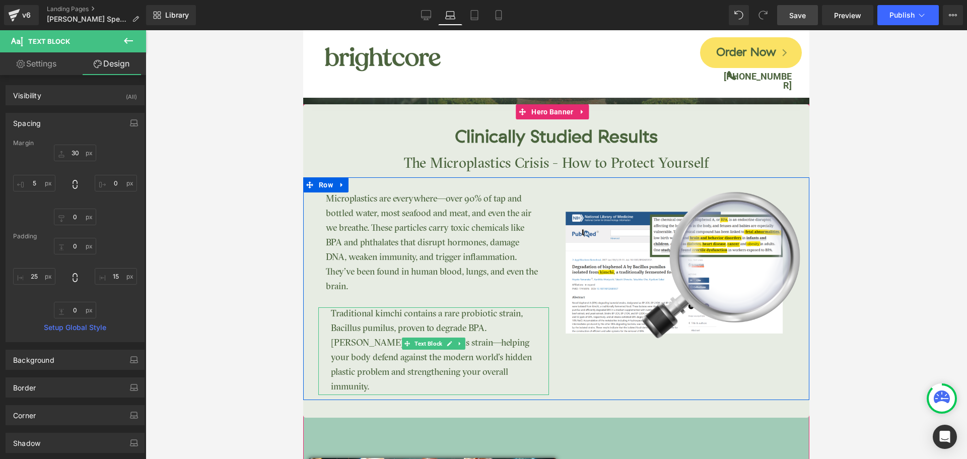
click at [371, 340] on p "Traditional kimchi contains a rare probiotic strain, Bacillus pumilus, proven t…" at bounding box center [436, 351] width 211 height 88
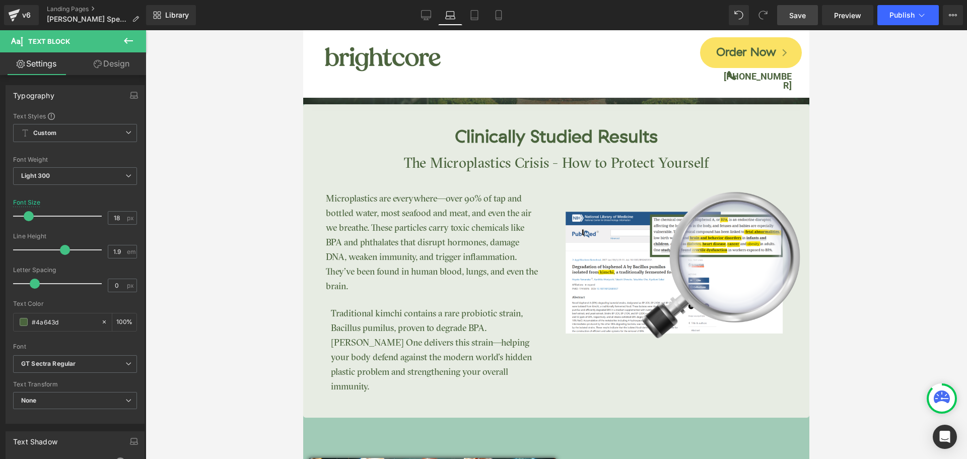
click at [107, 67] on link "Design" at bounding box center [111, 63] width 73 height 23
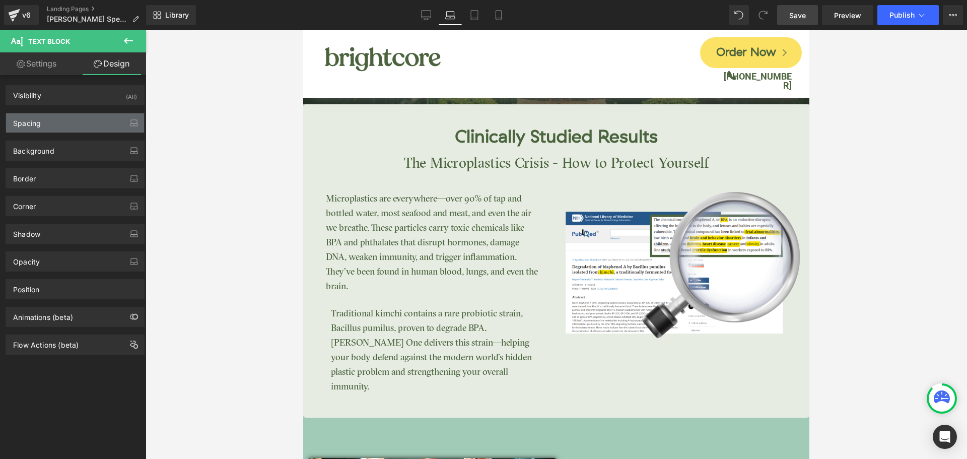
click at [44, 121] on div "Spacing" at bounding box center [75, 122] width 138 height 19
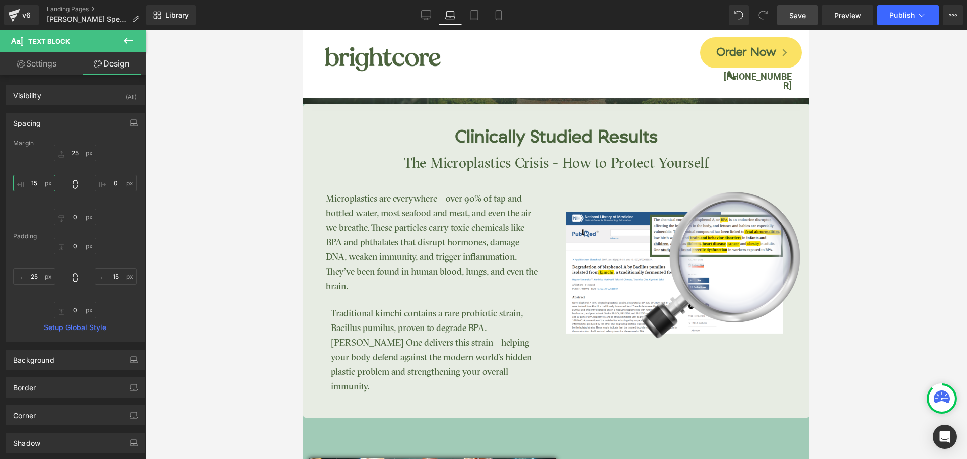
click at [38, 181] on input "15" at bounding box center [34, 183] width 42 height 17
type input "5"
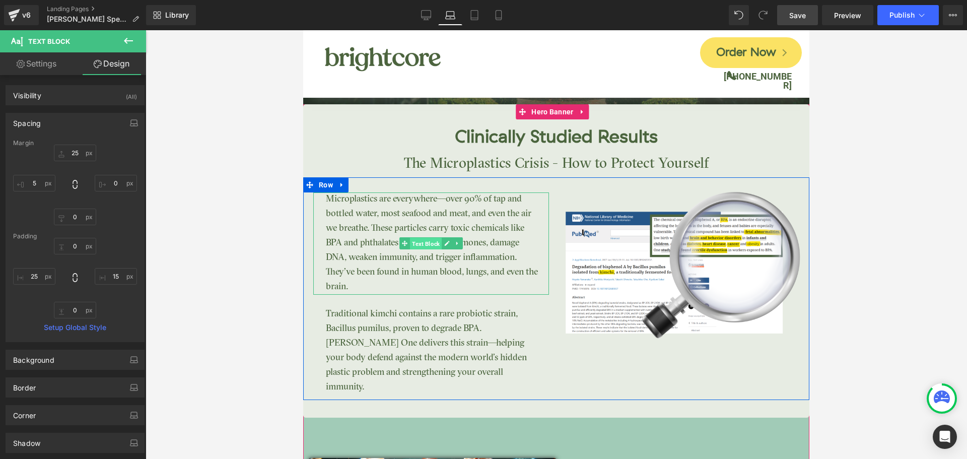
click at [426, 245] on span "Text Block" at bounding box center [426, 244] width 32 height 12
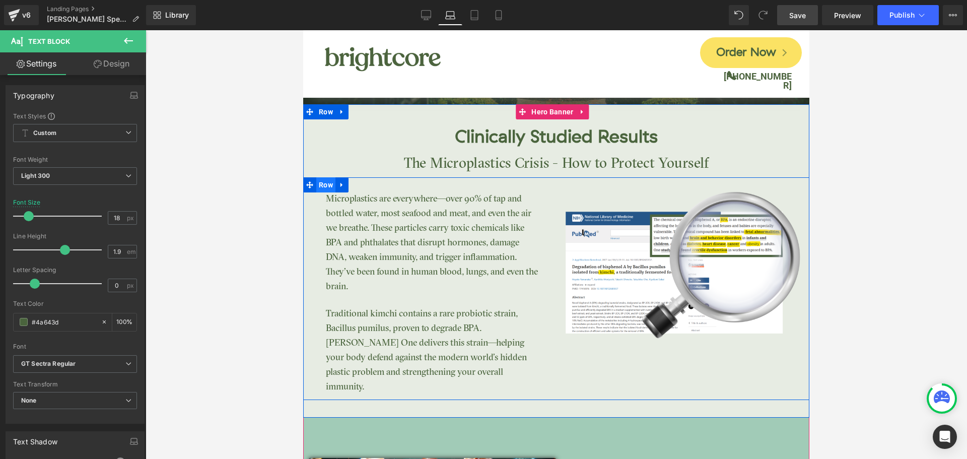
click at [326, 187] on span "Row" at bounding box center [325, 184] width 19 height 15
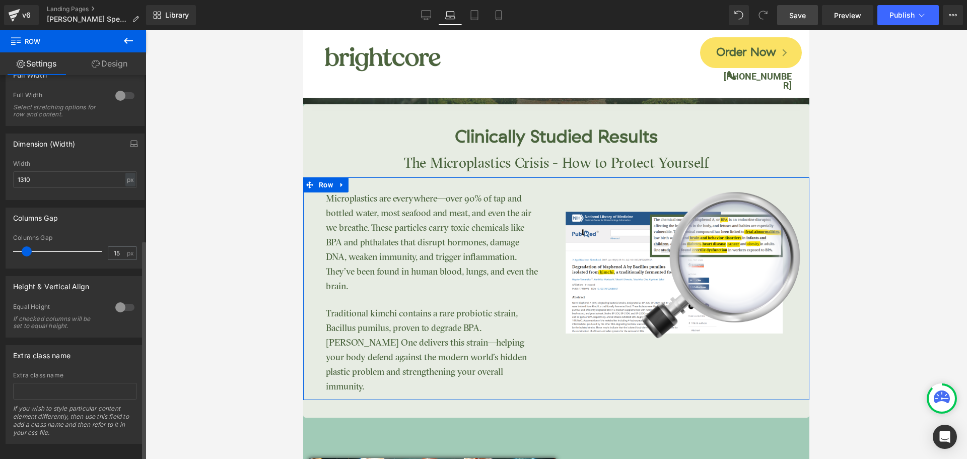
scroll to position [294, 0]
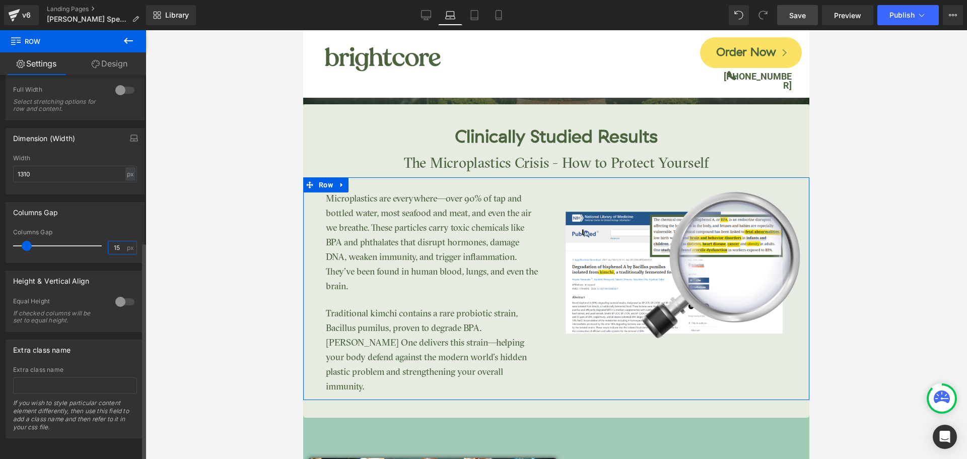
click at [108, 241] on input "15" at bounding box center [117, 247] width 18 height 13
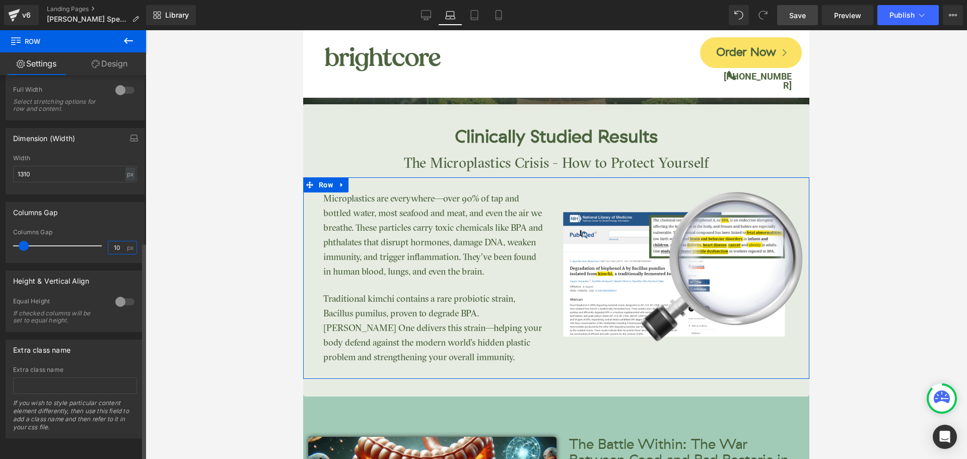
type input "10"
click at [100, 204] on div "Columns Gap" at bounding box center [75, 211] width 138 height 19
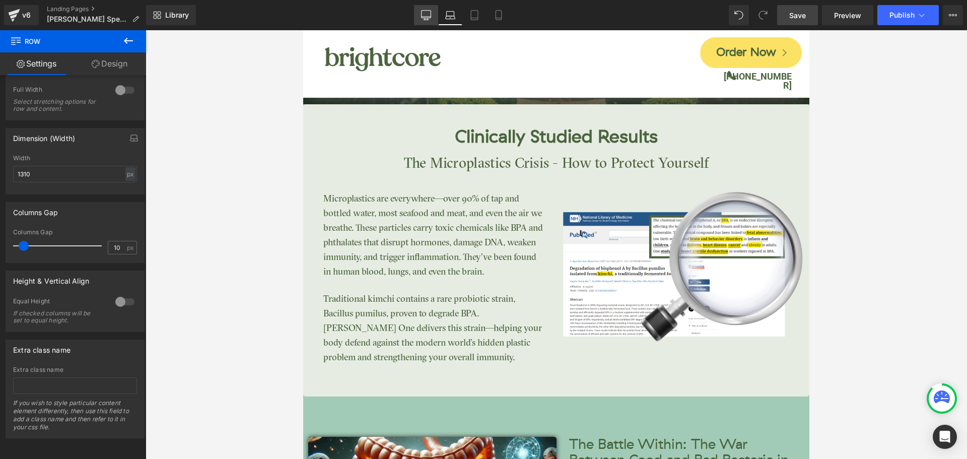
click at [423, 10] on icon at bounding box center [426, 15] width 10 height 10
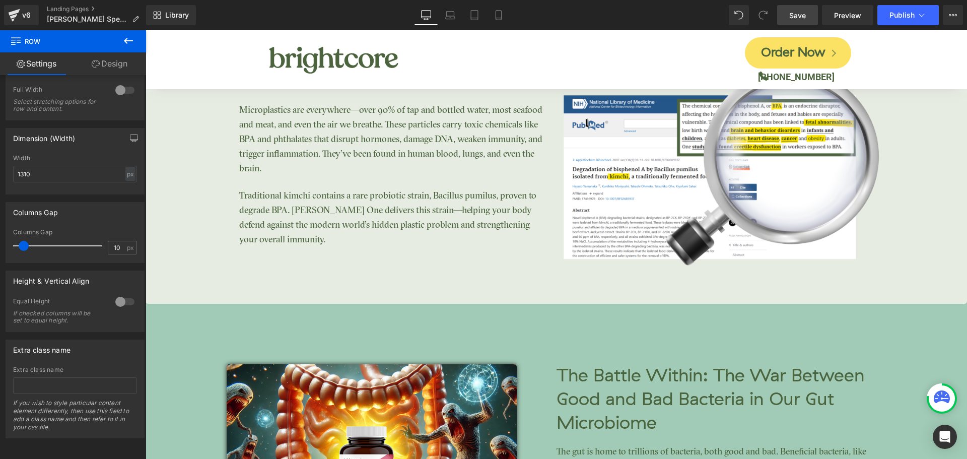
scroll to position [1795, 0]
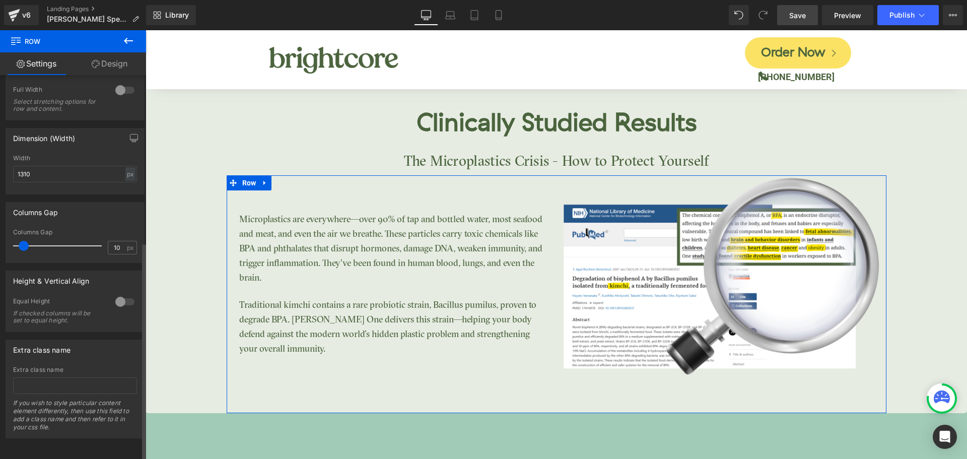
click at [115, 202] on div "Columns Gap" at bounding box center [75, 211] width 138 height 19
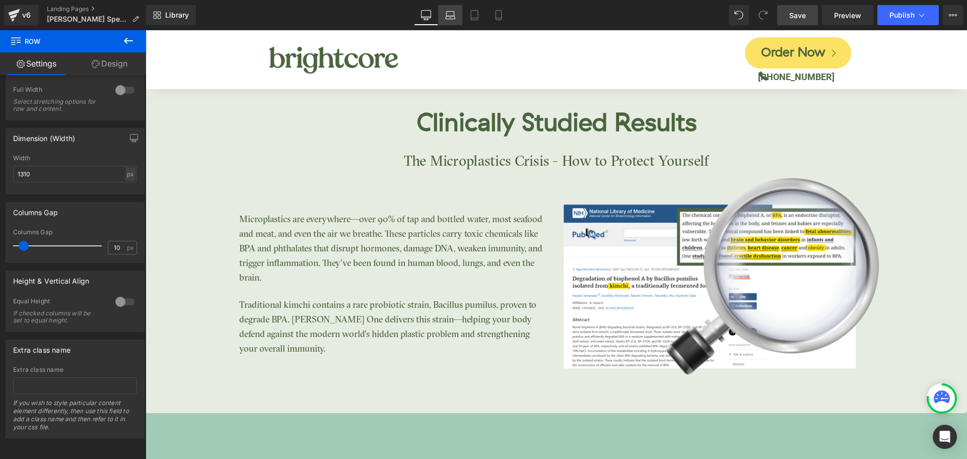
click at [455, 11] on icon at bounding box center [450, 15] width 10 height 10
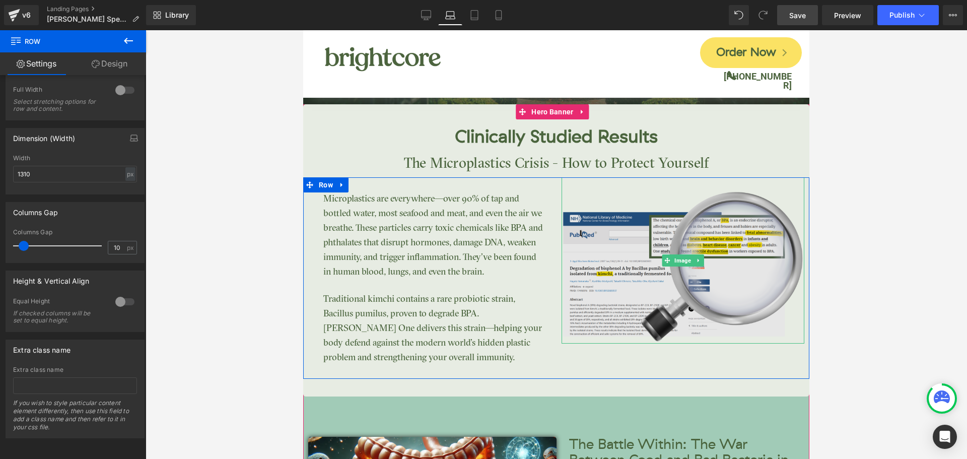
click at [677, 233] on img at bounding box center [683, 260] width 243 height 167
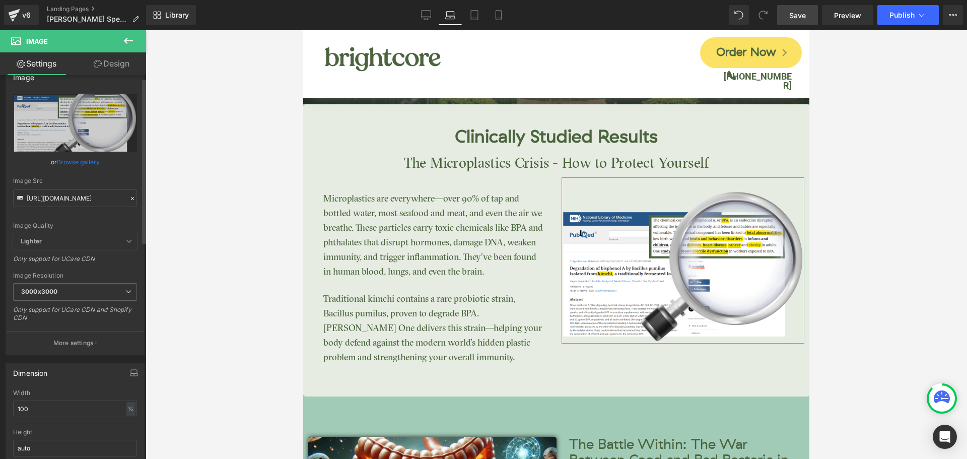
scroll to position [0, 0]
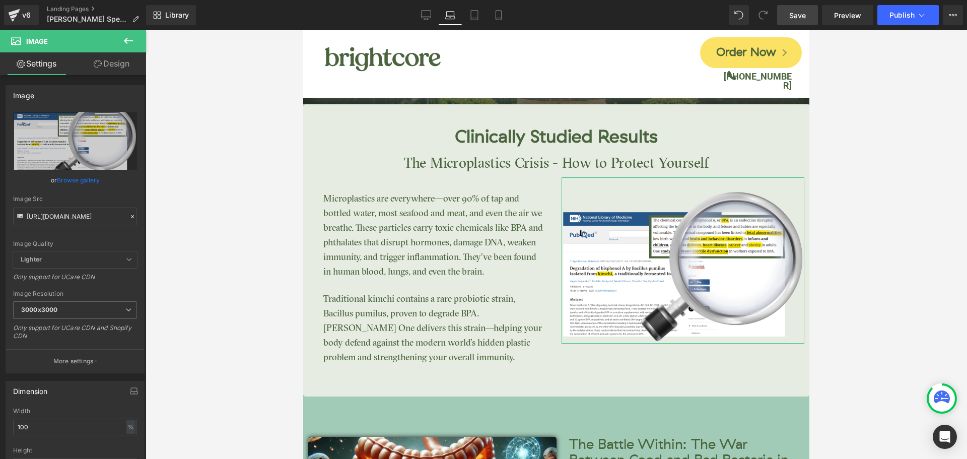
click at [115, 64] on link "Design" at bounding box center [111, 63] width 73 height 23
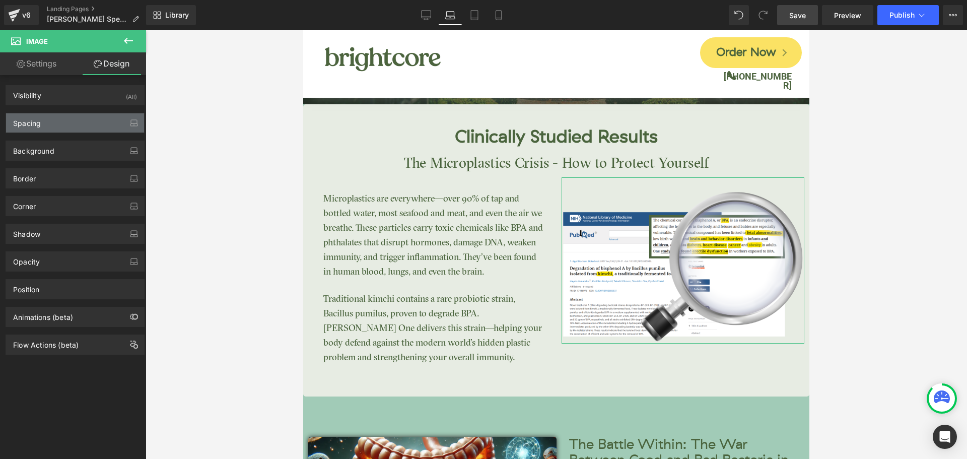
click at [89, 119] on div "Spacing" at bounding box center [75, 122] width 138 height 19
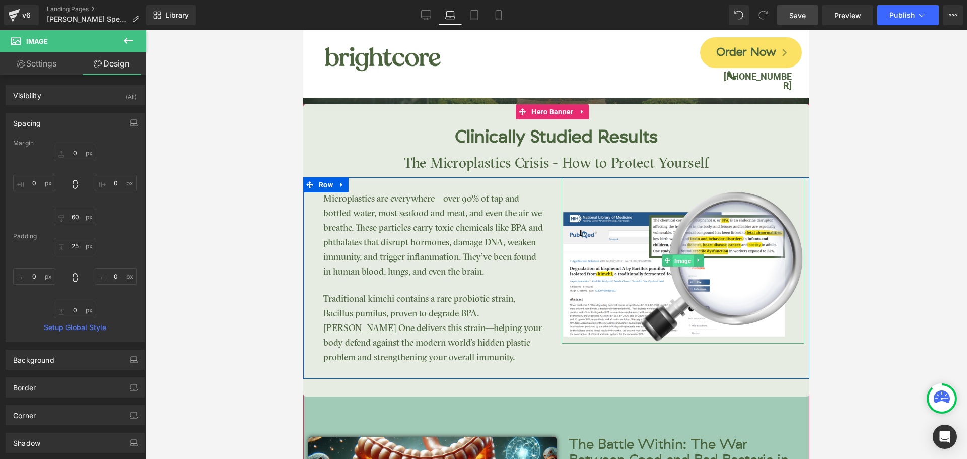
click at [683, 259] on span "Image" at bounding box center [682, 261] width 21 height 12
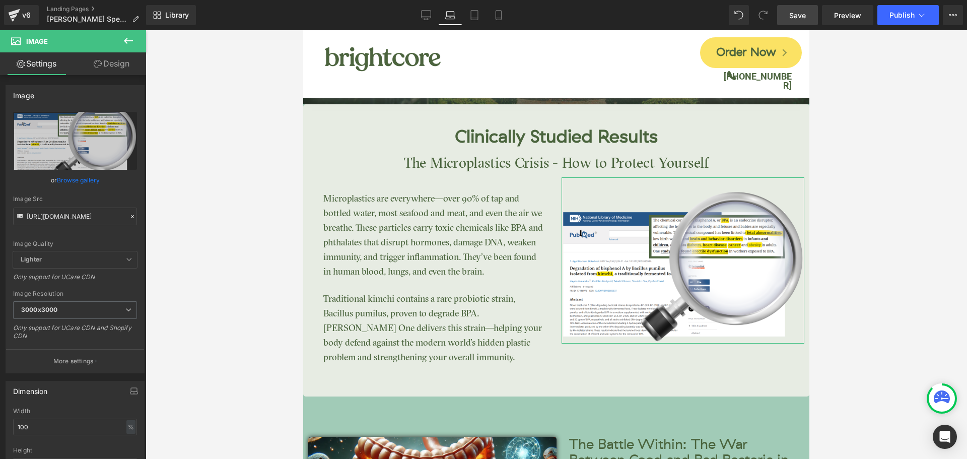
click at [115, 66] on link "Design" at bounding box center [111, 63] width 73 height 23
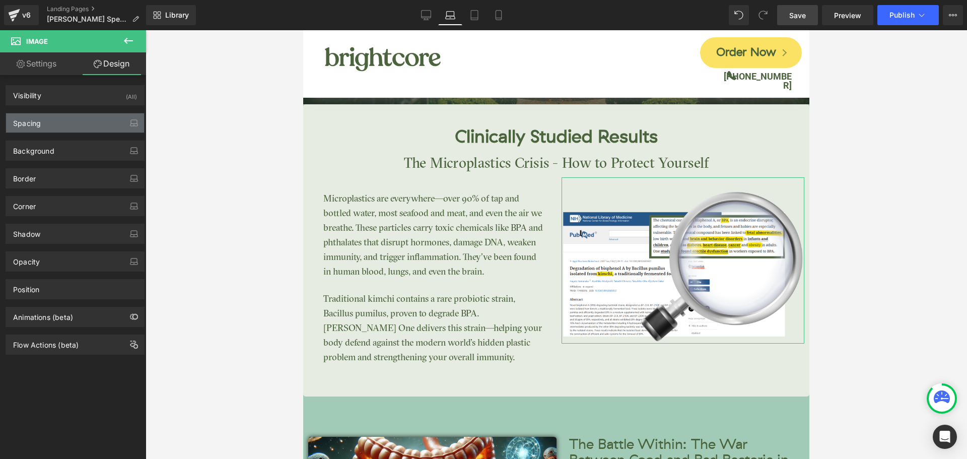
click at [55, 121] on div "Spacing" at bounding box center [75, 122] width 138 height 19
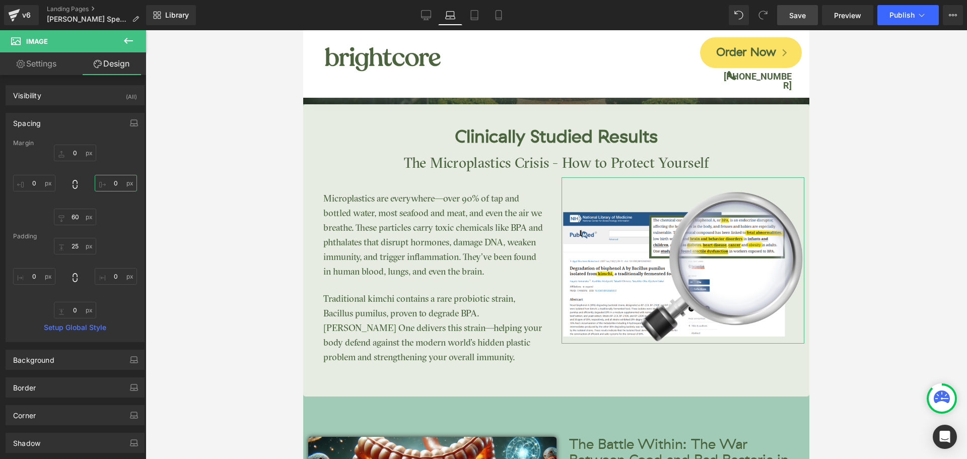
click at [110, 179] on input "0" at bounding box center [116, 183] width 42 height 17
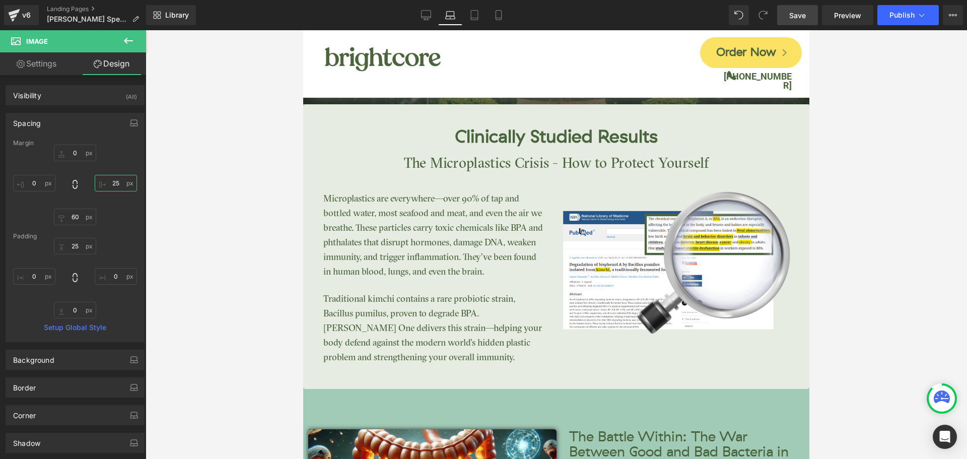
type input "2"
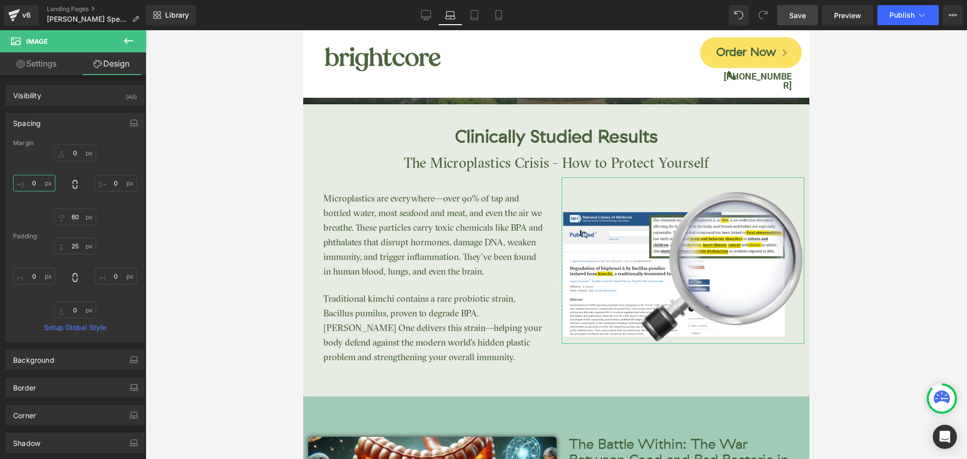
click at [26, 180] on input "0" at bounding box center [34, 183] width 42 height 17
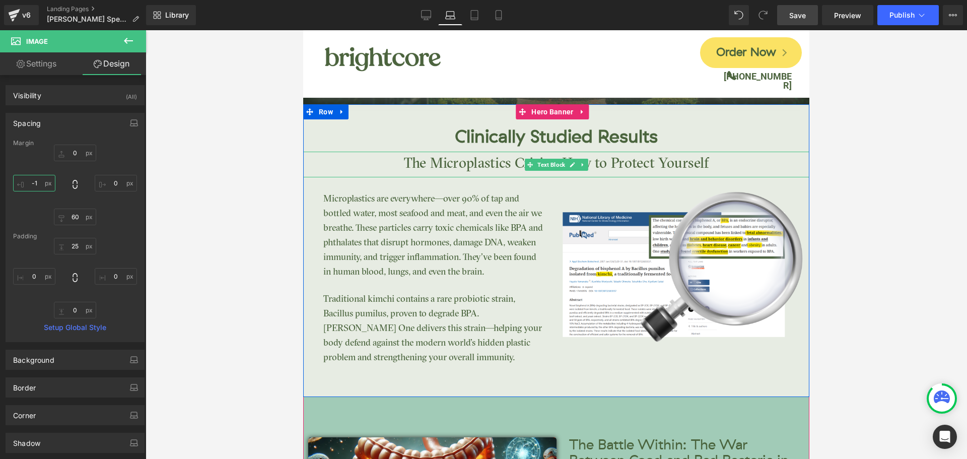
type input "-15"
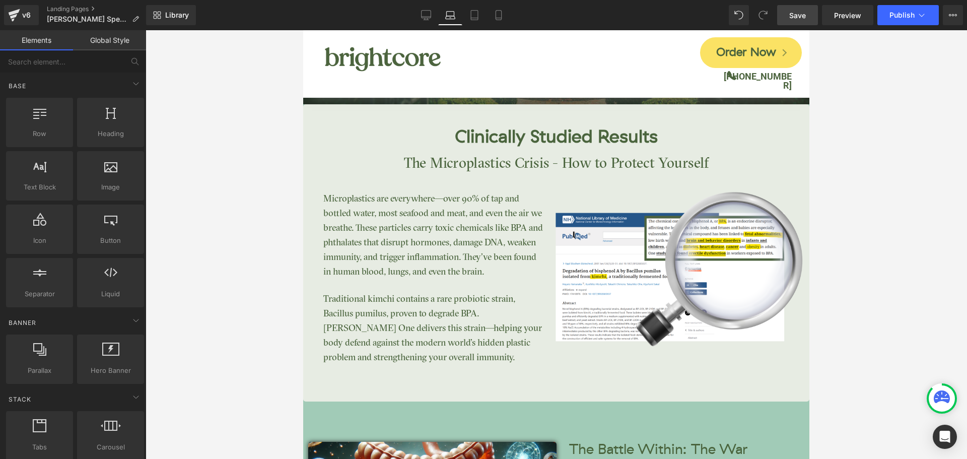
click at [858, 157] on div at bounding box center [556, 244] width 821 height 429
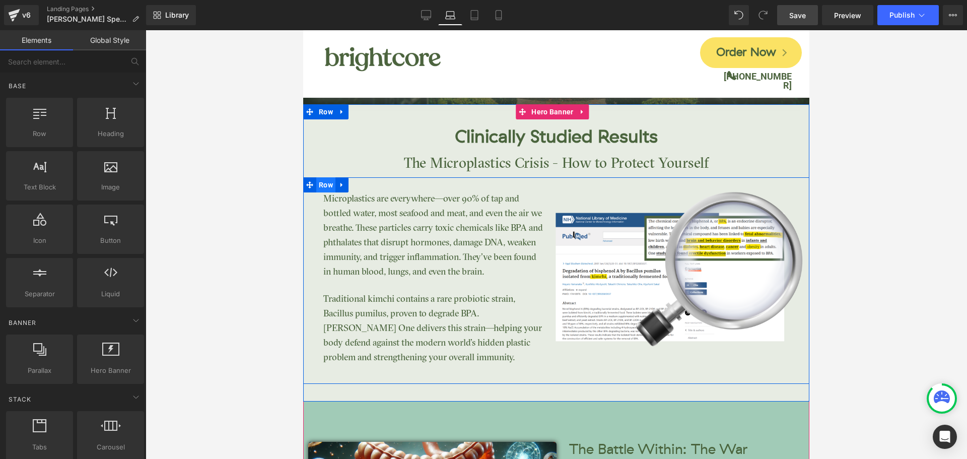
click at [319, 186] on span "Row" at bounding box center [325, 184] width 19 height 15
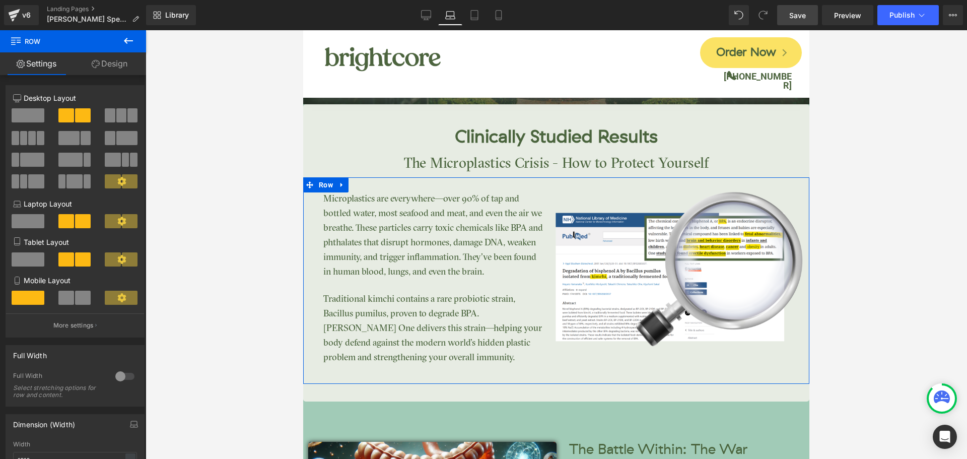
click at [117, 66] on link "Design" at bounding box center [109, 63] width 73 height 23
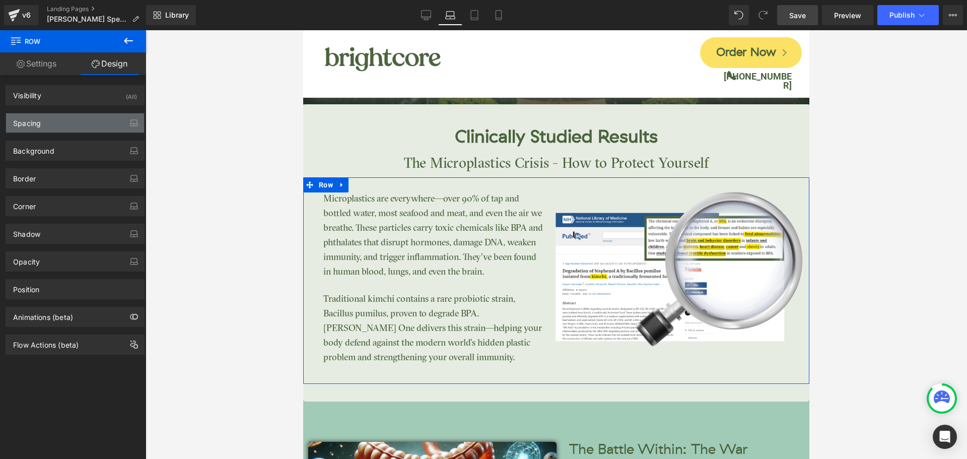
click at [81, 121] on div "Spacing" at bounding box center [75, 122] width 138 height 19
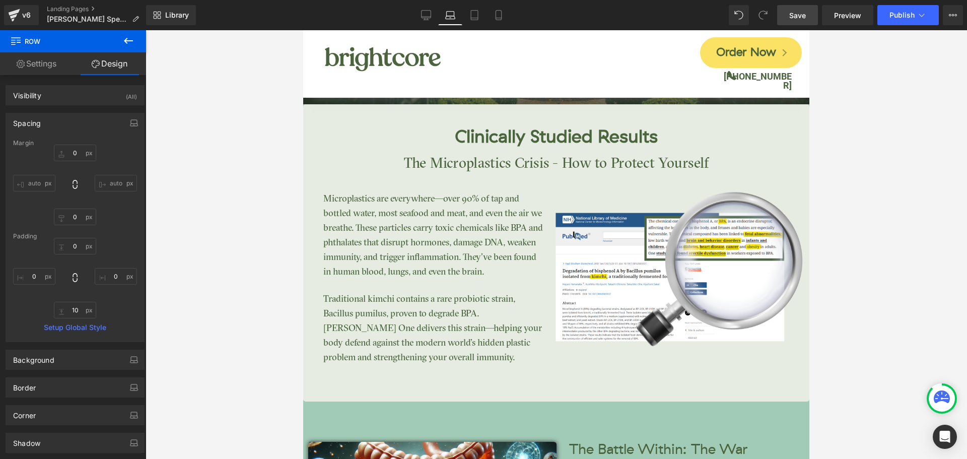
click at [804, 13] on span "Save" at bounding box center [797, 15] width 17 height 11
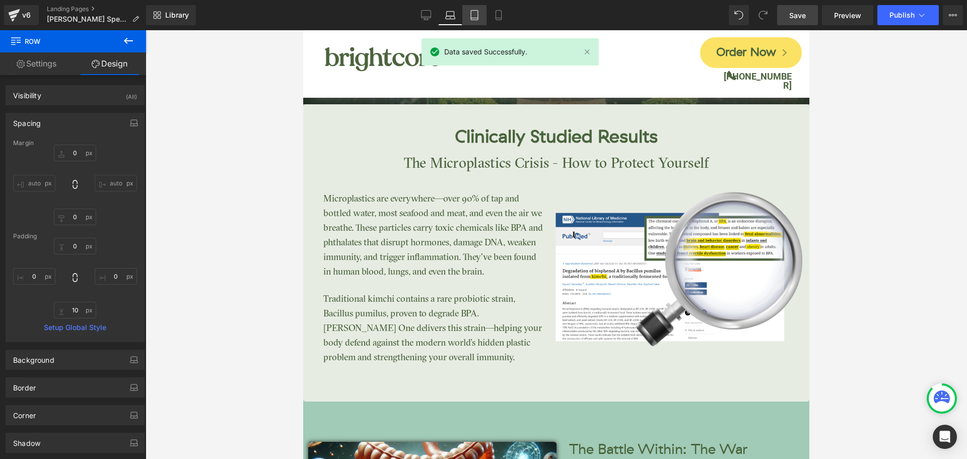
click at [468, 21] on link "Tablet" at bounding box center [474, 15] width 24 height 20
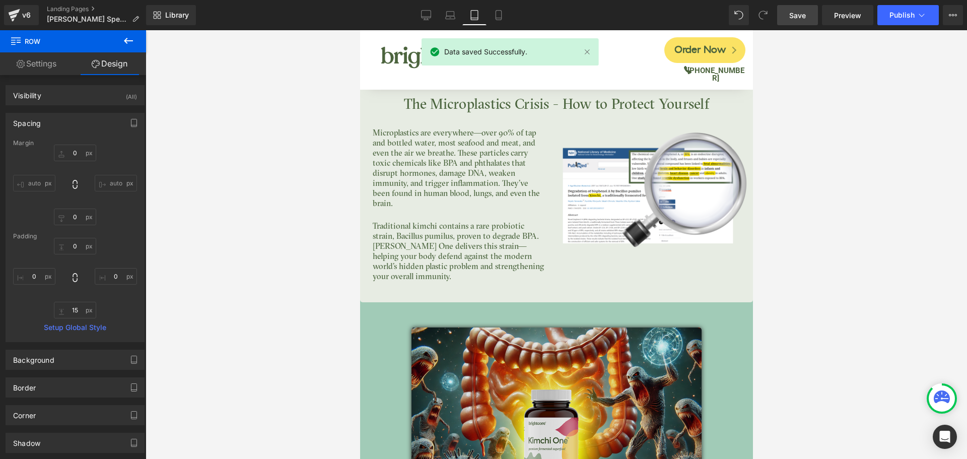
scroll to position [2702, 0]
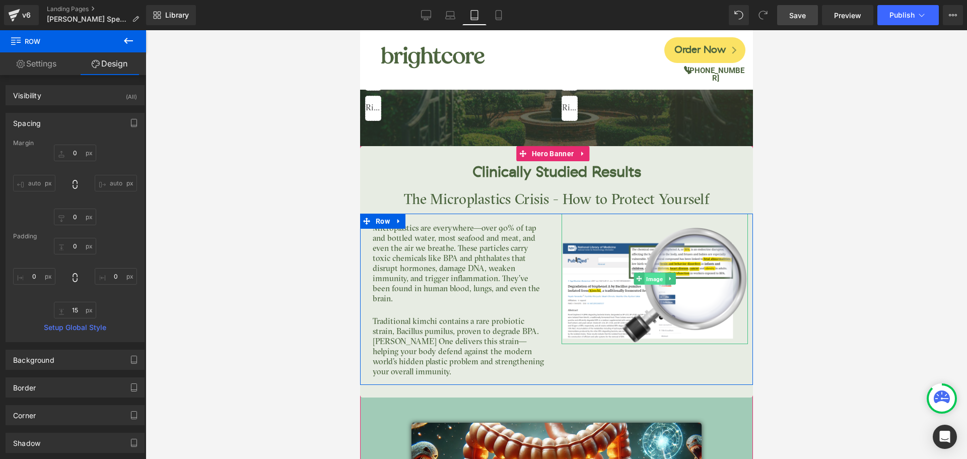
click at [644, 273] on span "Image" at bounding box center [654, 279] width 21 height 12
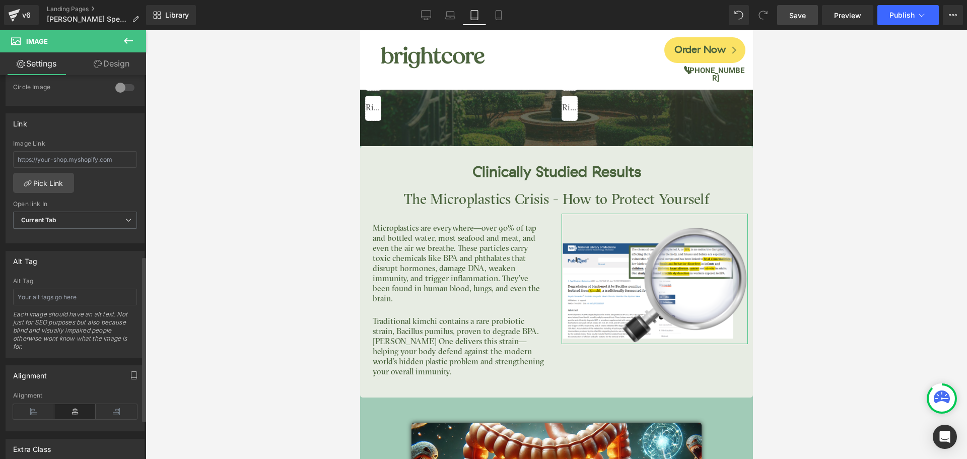
scroll to position [504, 0]
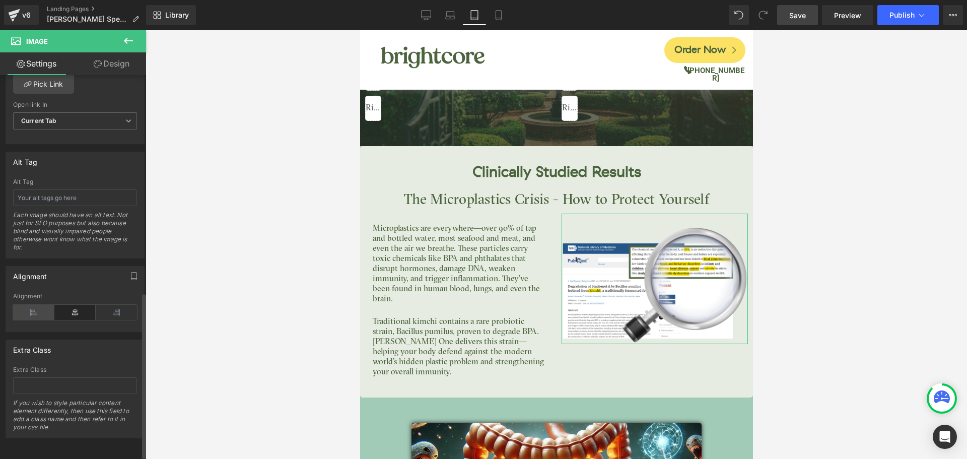
click at [42, 313] on icon at bounding box center [33, 312] width 41 height 15
click at [67, 311] on icon at bounding box center [74, 312] width 41 height 15
click at [115, 73] on link "Design" at bounding box center [111, 63] width 73 height 23
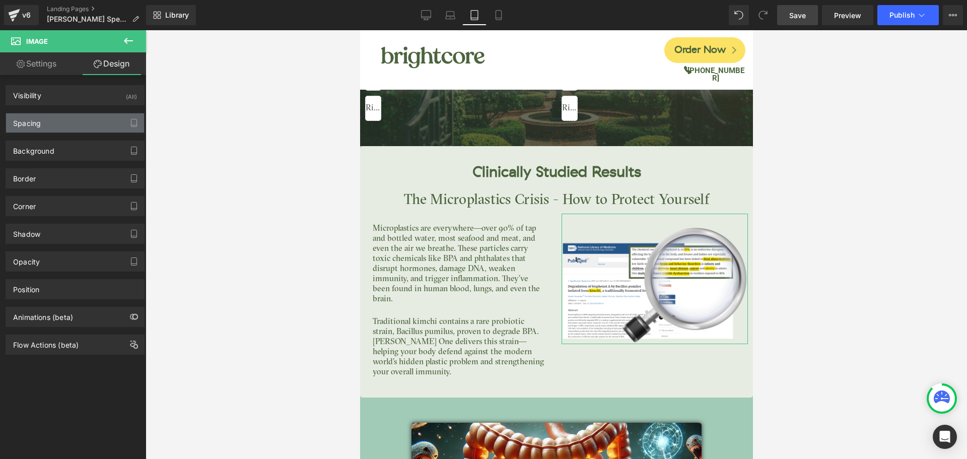
click at [81, 118] on div "Spacing" at bounding box center [75, 122] width 138 height 19
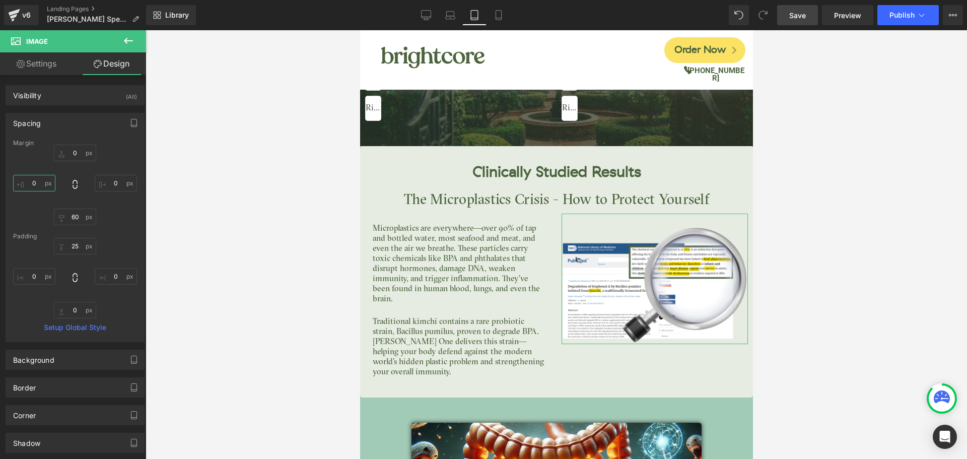
click at [36, 186] on input "0" at bounding box center [34, 183] width 42 height 17
type input "-25"
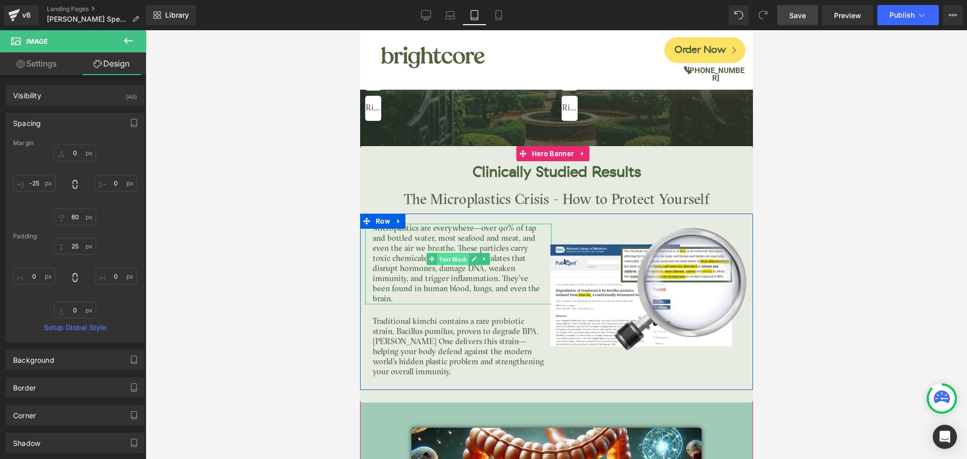
click at [458, 253] on span "Text Block" at bounding box center [453, 259] width 32 height 12
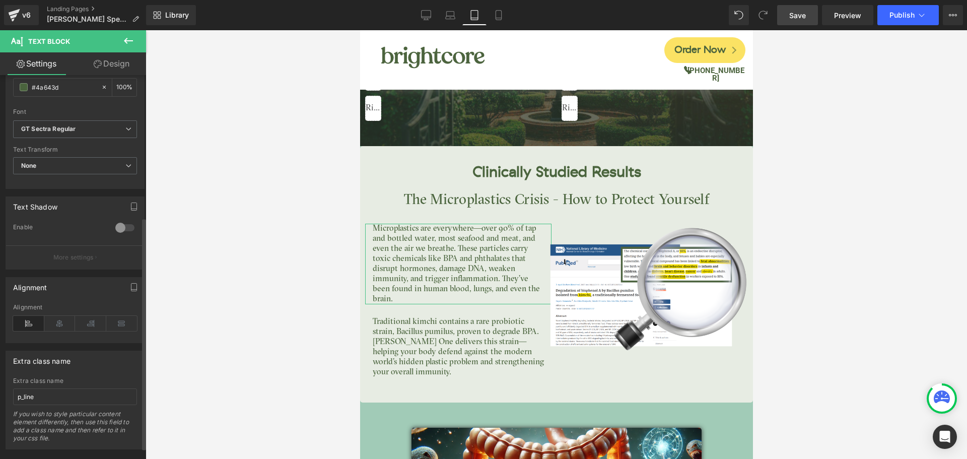
scroll to position [253, 0]
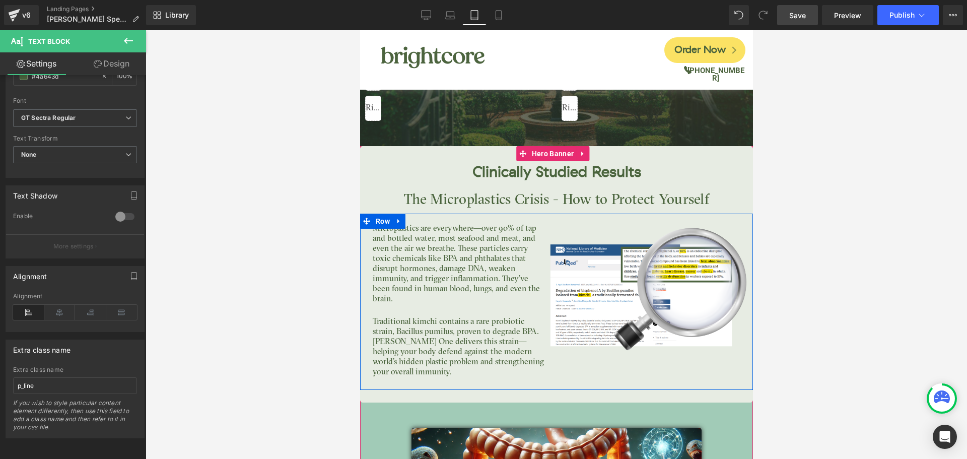
click at [436, 317] on p "Traditional kimchi contains a rare probiotic strain, Bacillus pumilus, proven t…" at bounding box center [457, 347] width 171 height 60
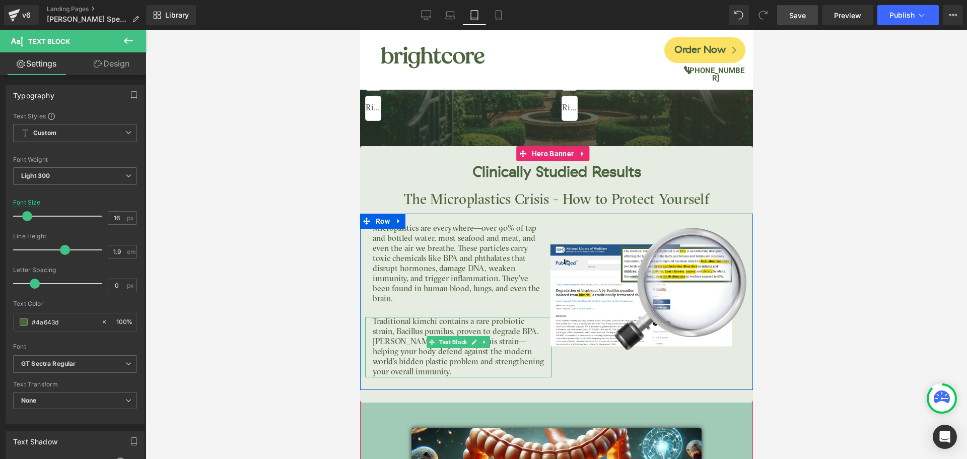
click at [434, 317] on div "Traditional kimchi contains a rare probiotic strain, Bacillus pumilus, proven t…" at bounding box center [458, 347] width 186 height 60
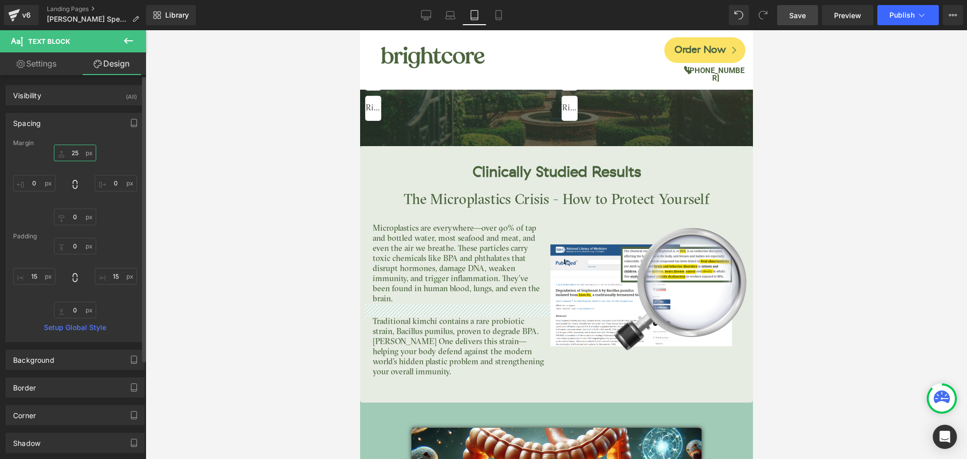
click at [76, 149] on input "25" at bounding box center [75, 153] width 42 height 17
type input "15"
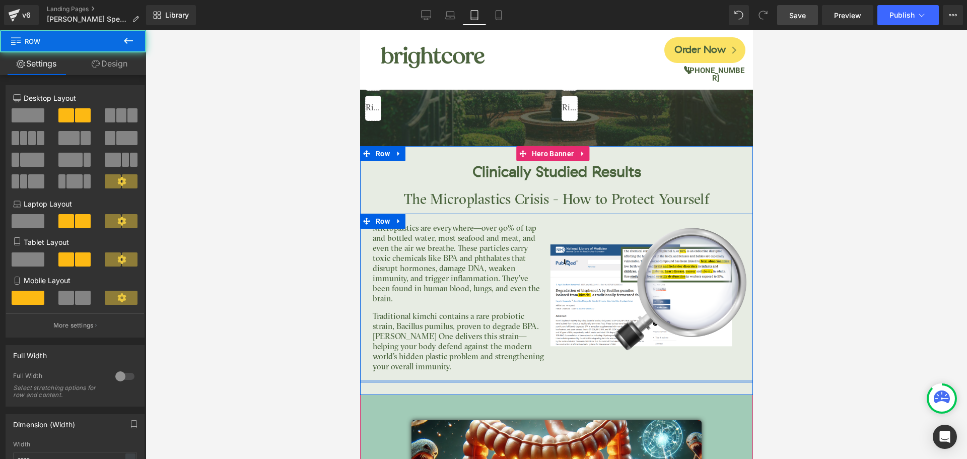
drag, startPoint x: 585, startPoint y: 377, endPoint x: 588, endPoint y: 353, distance: 23.9
click at [588, 353] on div "Microplastics are everywhere—over 90% of tap and bottled water, most seafood an…" at bounding box center [556, 298] width 393 height 169
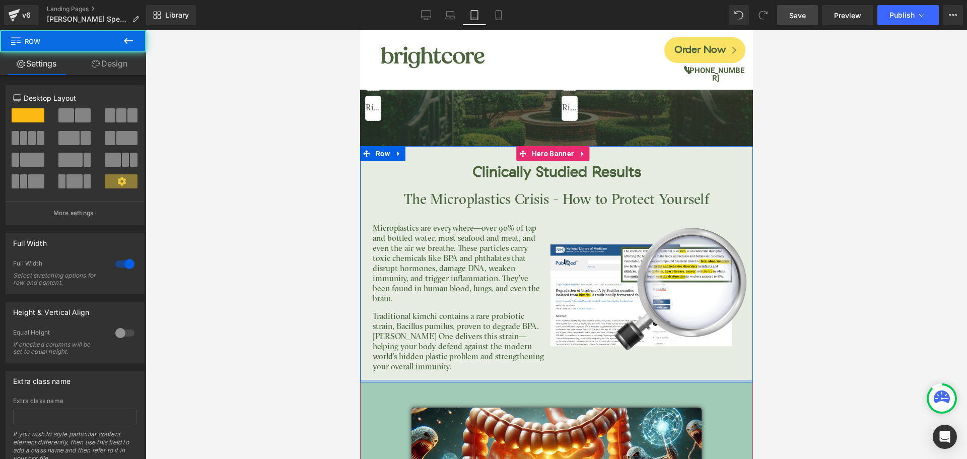
drag, startPoint x: 605, startPoint y: 382, endPoint x: 605, endPoint y: 369, distance: 13.1
click at [605, 369] on div "Clinically Studied Results Heading The Microplastics Crisis - How to Protect Yo…" at bounding box center [556, 264] width 393 height 236
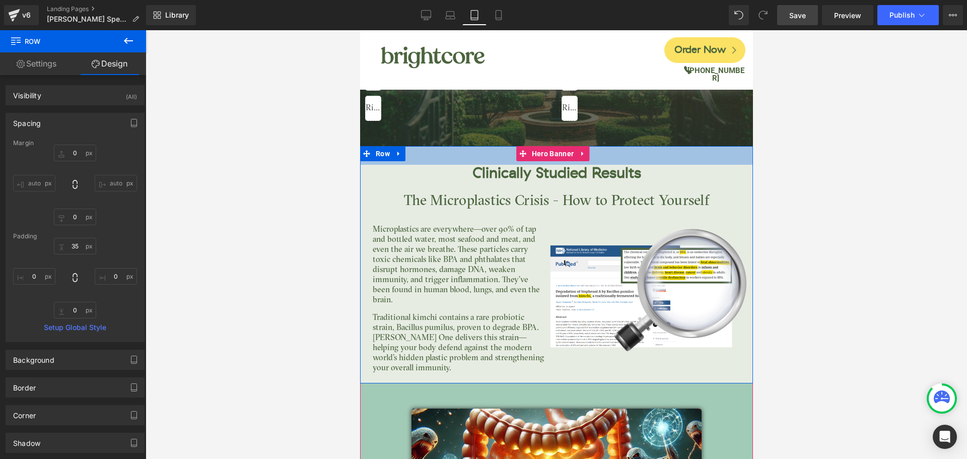
click at [619, 146] on div "37px" at bounding box center [556, 155] width 393 height 19
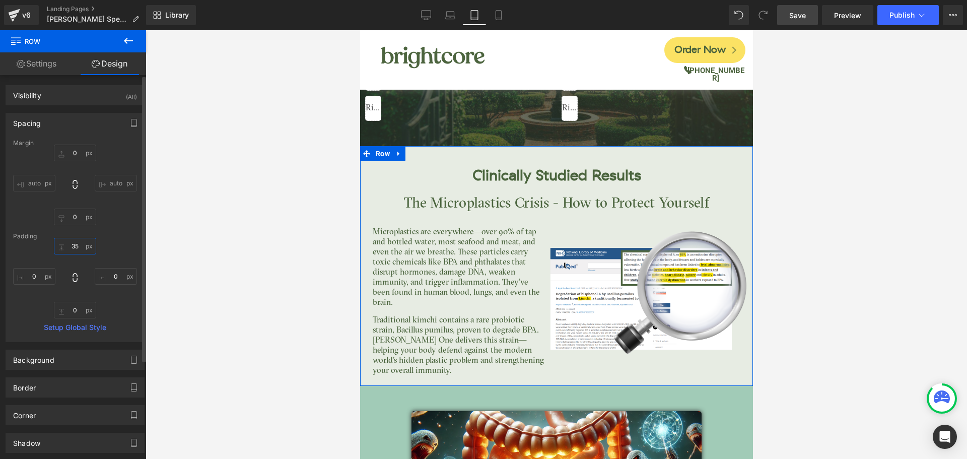
click at [68, 250] on input "35" at bounding box center [75, 246] width 42 height 17
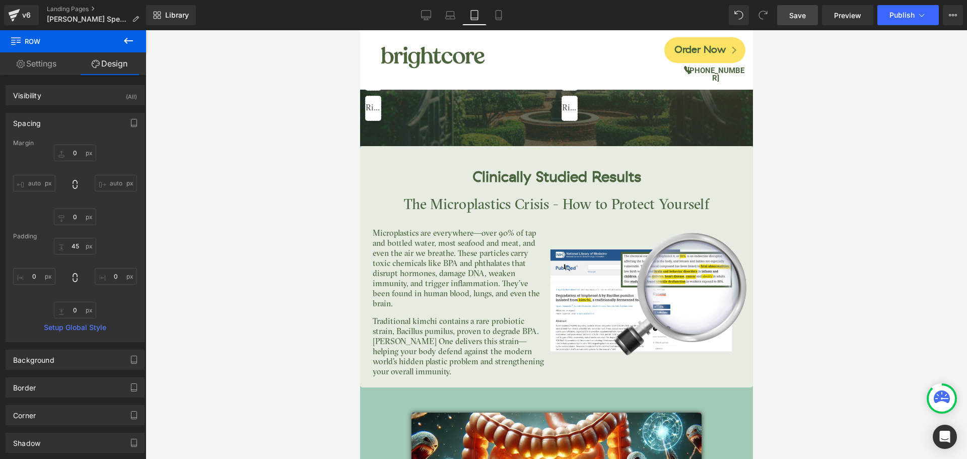
click at [799, 18] on span "Save" at bounding box center [797, 15] width 17 height 11
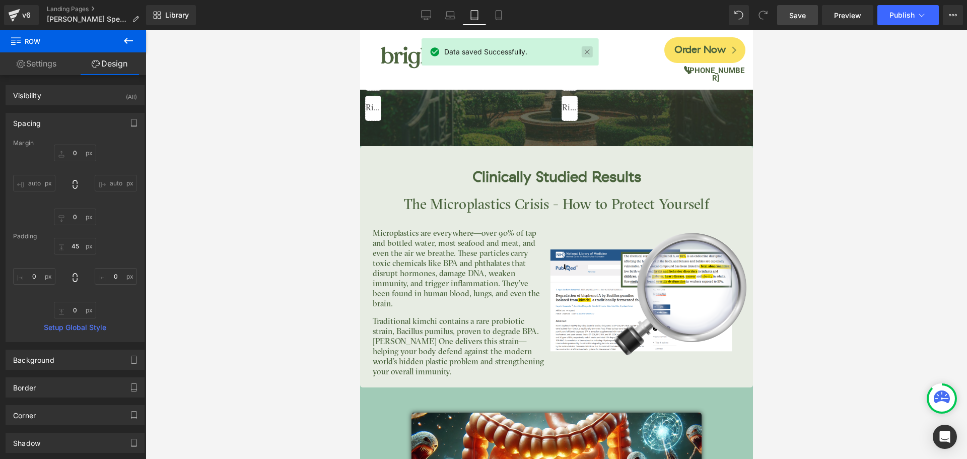
click at [584, 52] on link at bounding box center [587, 51] width 11 height 11
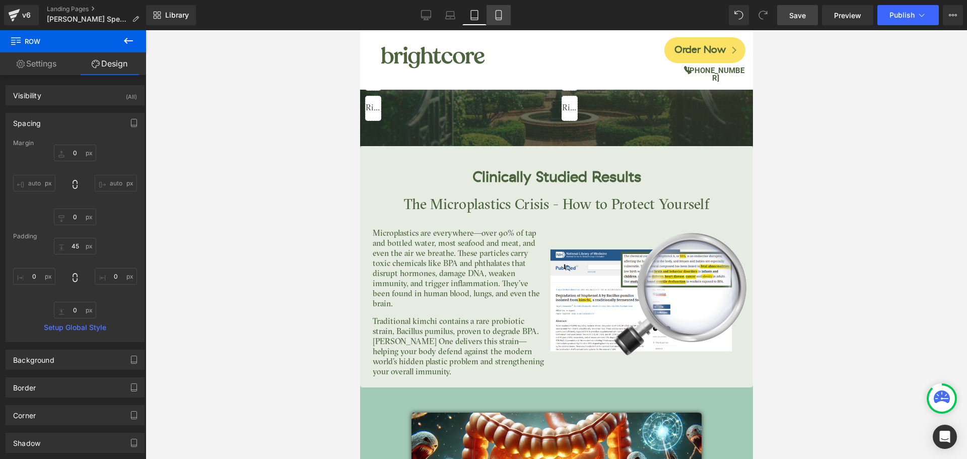
click at [501, 16] on icon at bounding box center [499, 16] width 6 height 10
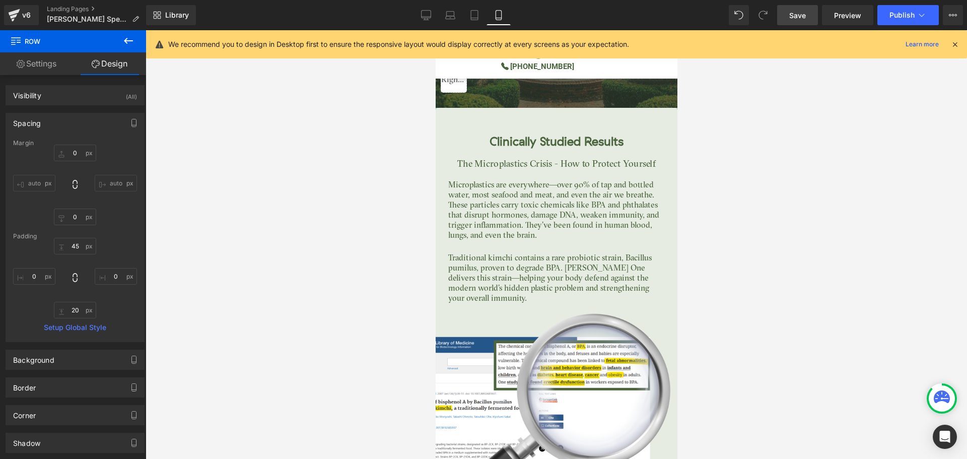
scroll to position [2552, 0]
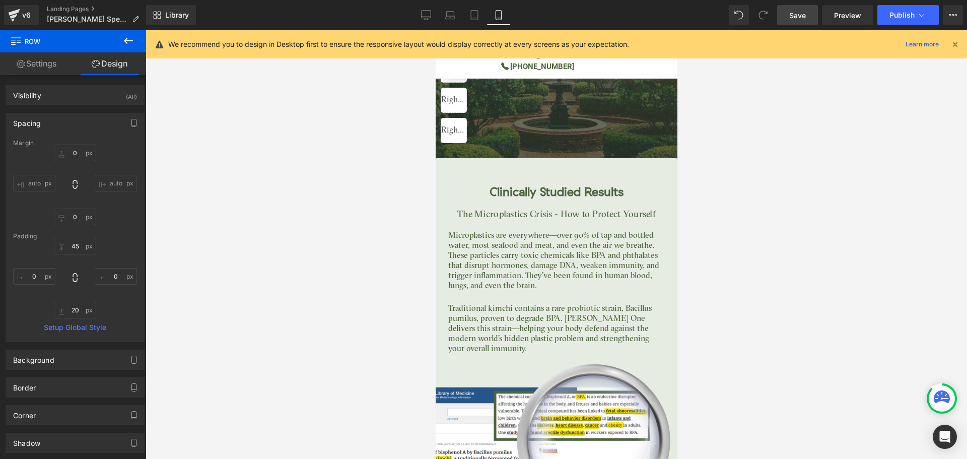
click at [953, 48] on icon at bounding box center [954, 44] width 9 height 9
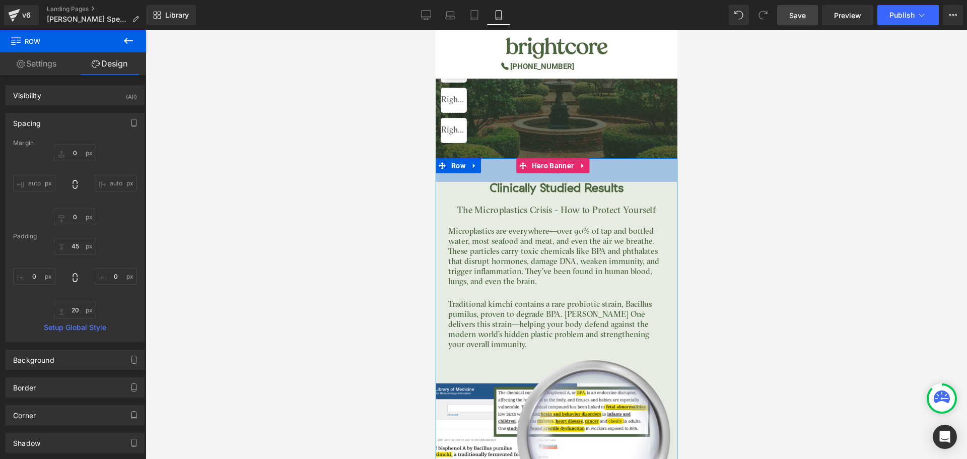
click at [578, 158] on div "47px" at bounding box center [556, 170] width 242 height 24
click at [66, 250] on input "45" at bounding box center [75, 246] width 42 height 17
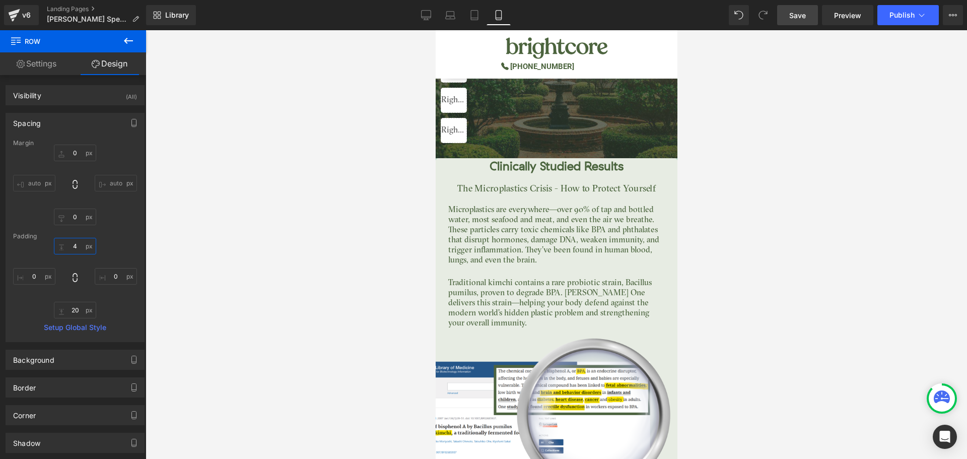
type input "45"
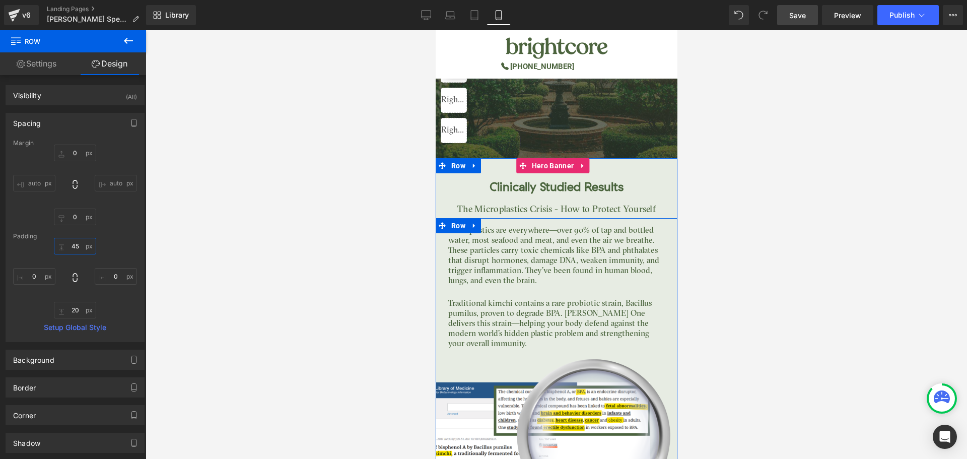
scroll to position [2753, 0]
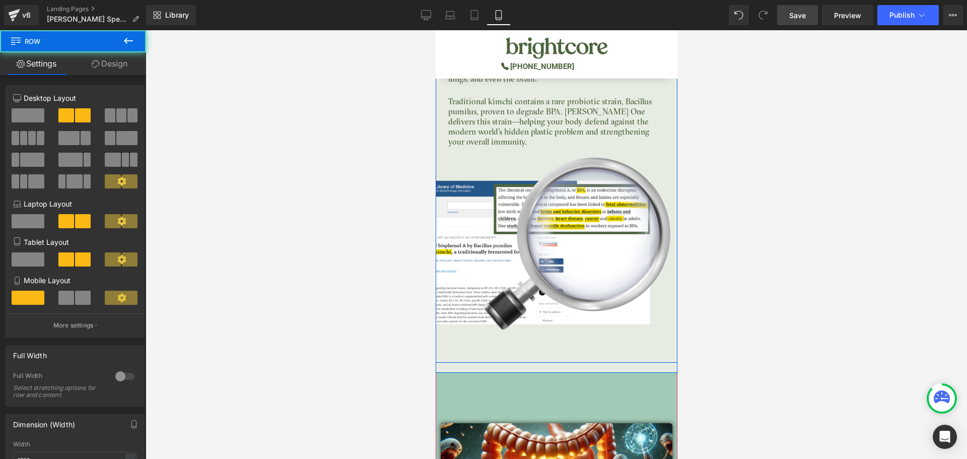
drag, startPoint x: 559, startPoint y: 351, endPoint x: 565, endPoint y: 332, distance: 19.1
click at [565, 332] on div "Microplastics are everywhere—over 90% of tap and bottled water, most seafood an…" at bounding box center [556, 190] width 242 height 346
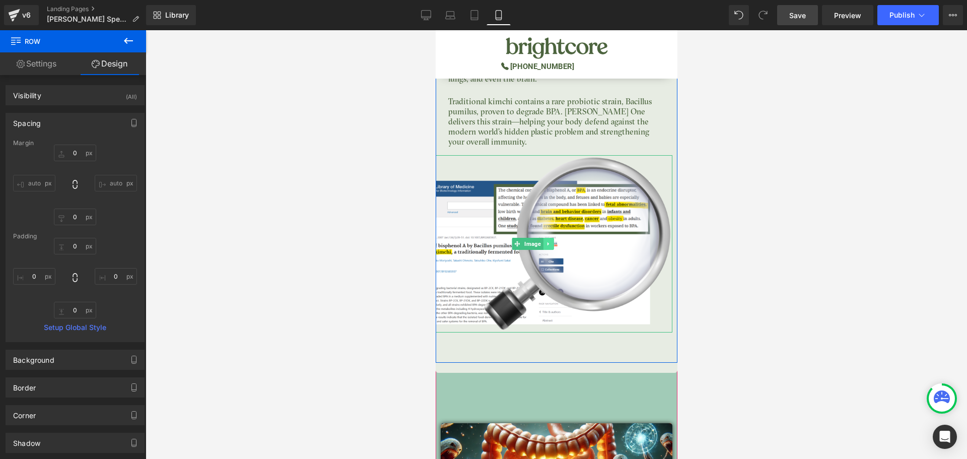
click at [547, 238] on link at bounding box center [547, 244] width 11 height 12
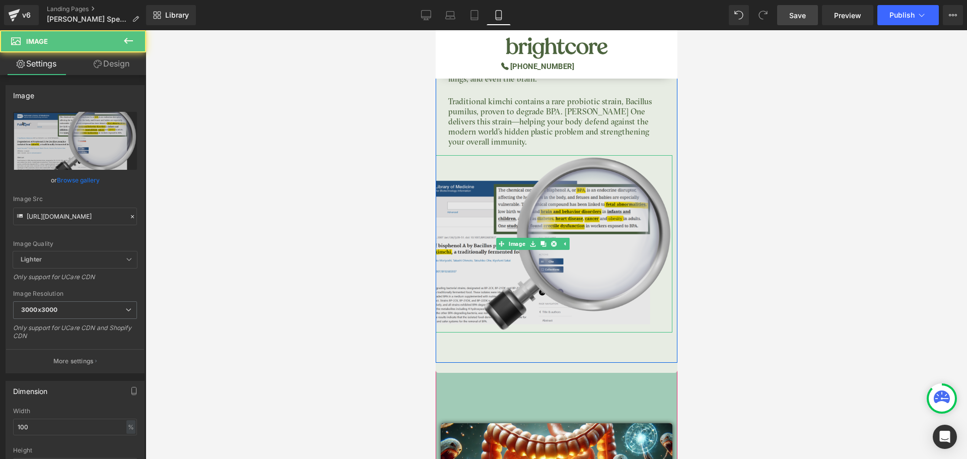
click at [543, 193] on img at bounding box center [532, 243] width 280 height 177
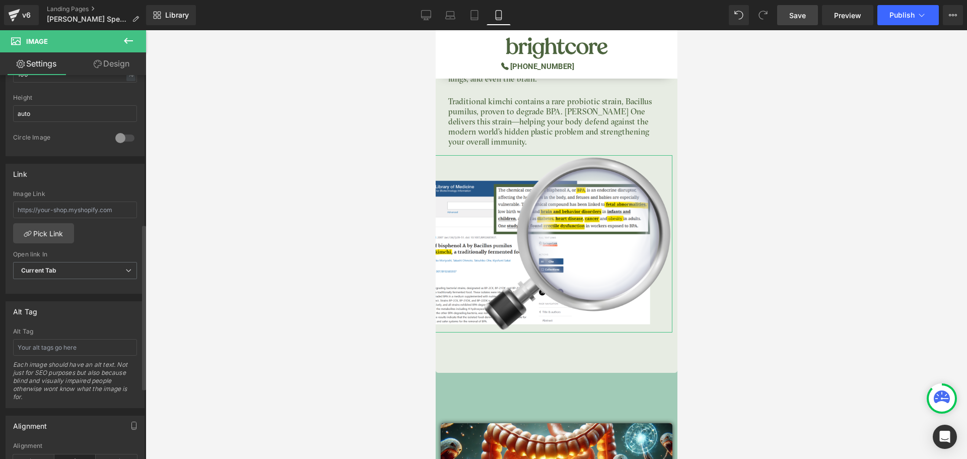
scroll to position [101, 0]
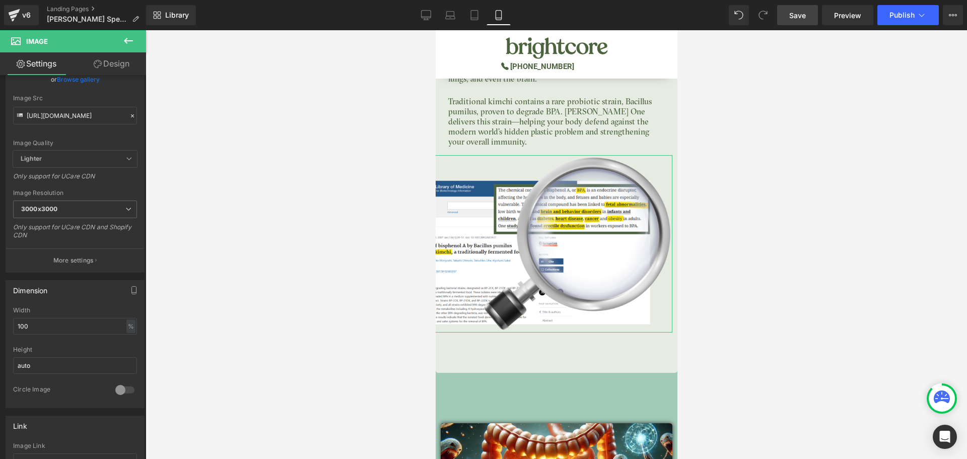
click at [122, 68] on link "Design" at bounding box center [111, 63] width 73 height 23
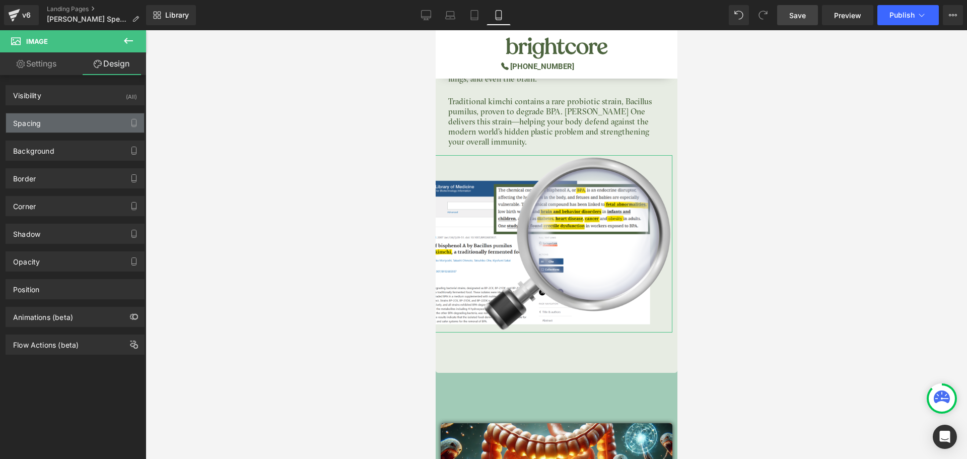
click at [56, 120] on div "Spacing" at bounding box center [75, 122] width 138 height 19
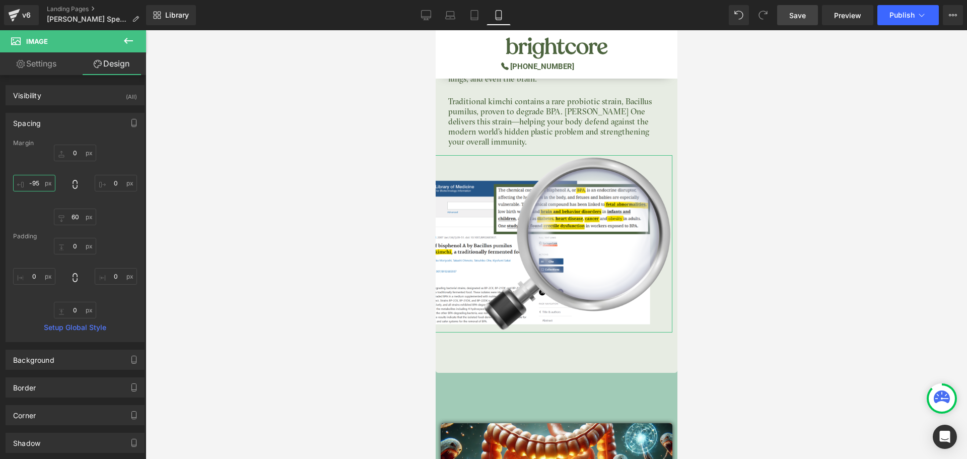
click at [33, 181] on input "-95" at bounding box center [34, 183] width 42 height 17
type input "0"
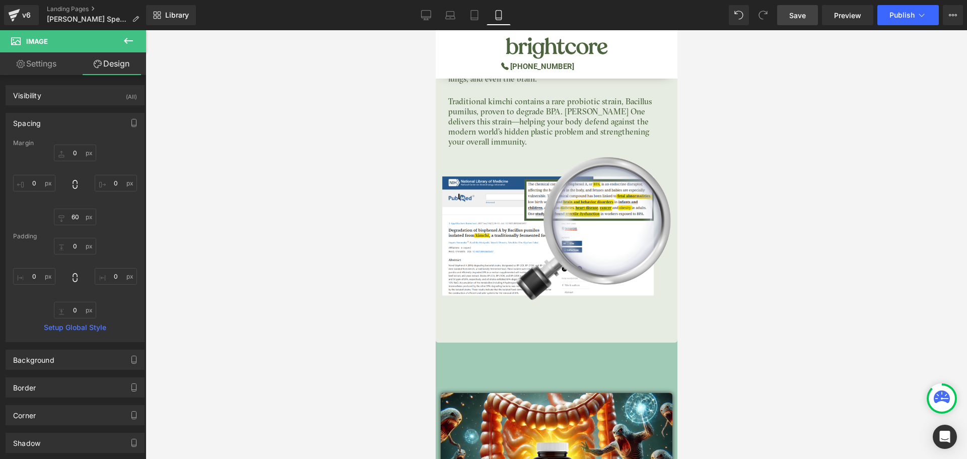
click at [852, 228] on div at bounding box center [556, 244] width 821 height 429
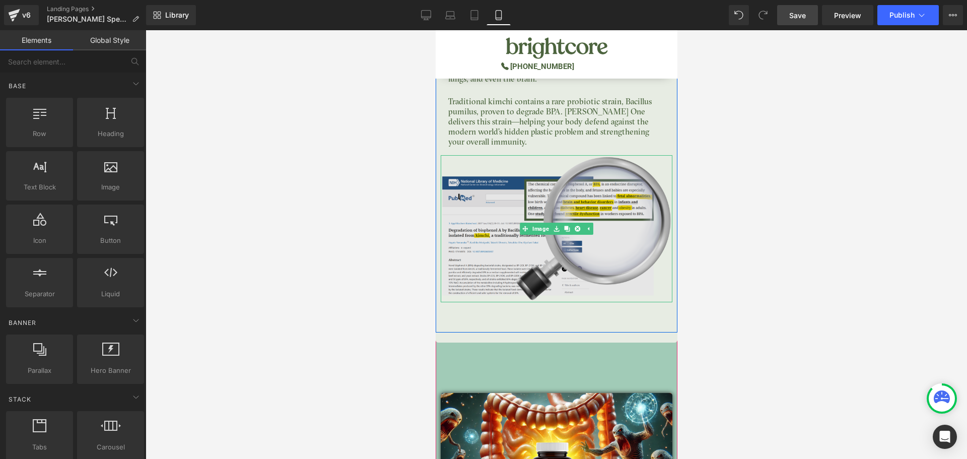
scroll to position [2602, 0]
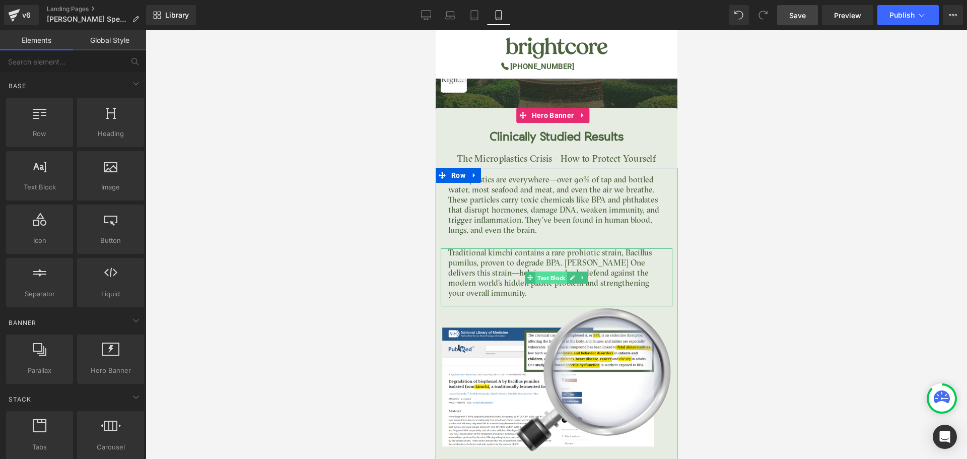
click at [556, 272] on span "Text Block" at bounding box center [551, 278] width 32 height 12
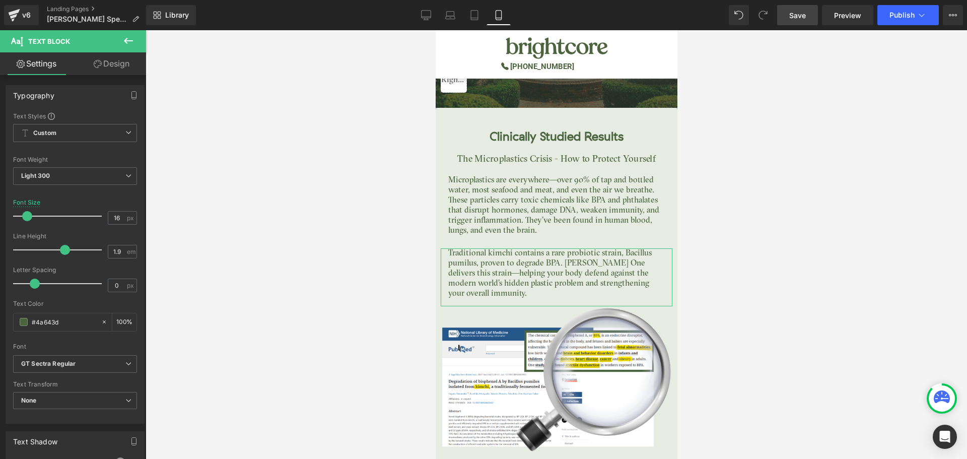
click at [106, 64] on link "Design" at bounding box center [111, 63] width 73 height 23
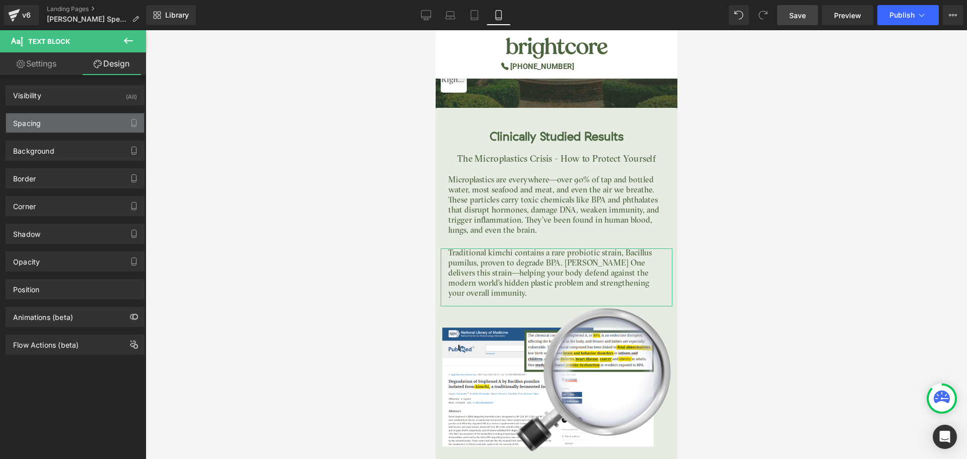
click at [50, 125] on div "Spacing" at bounding box center [75, 122] width 138 height 19
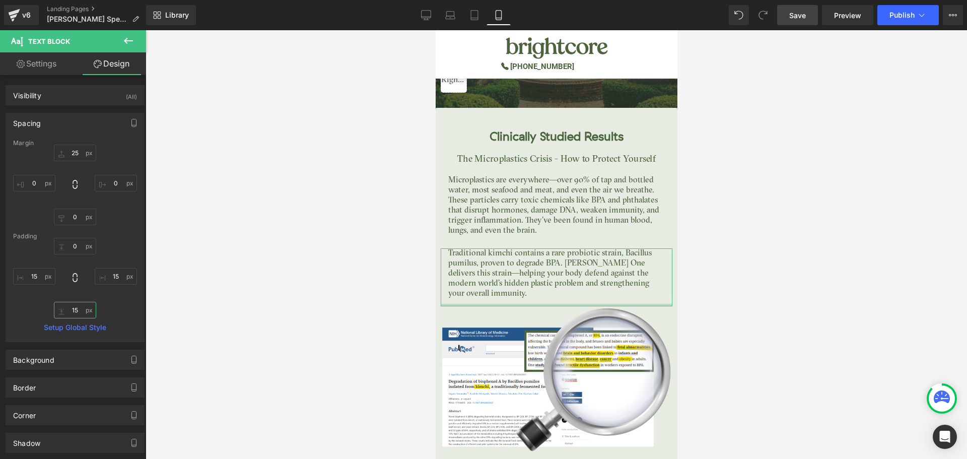
click at [76, 312] on input "15" at bounding box center [75, 310] width 42 height 17
type input "0"
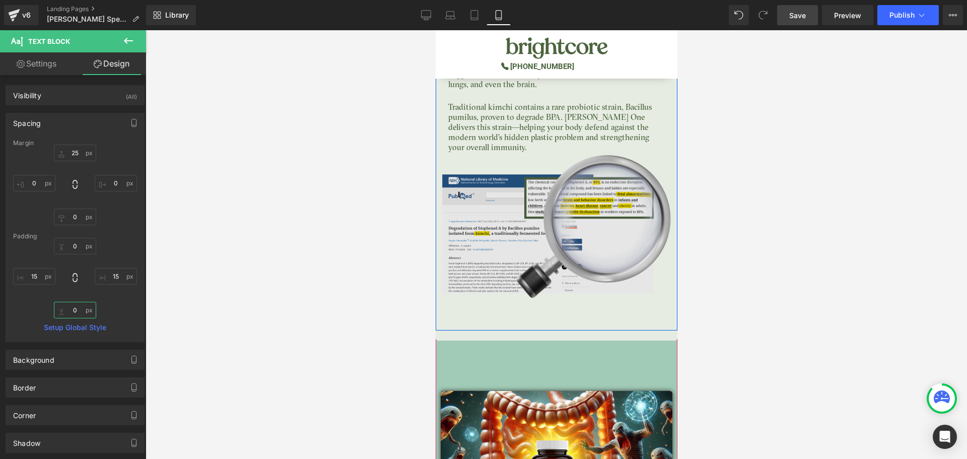
scroll to position [2804, 0]
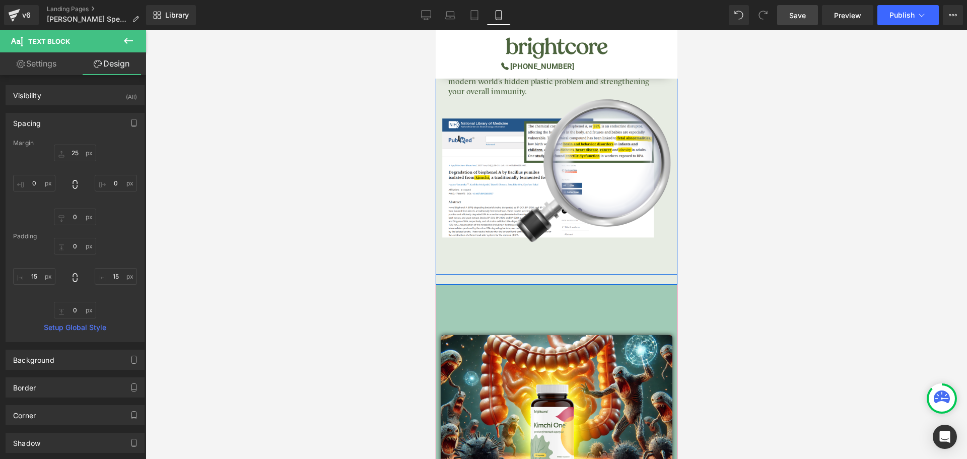
click at [527, 248] on div "Image" at bounding box center [556, 185] width 242 height 177
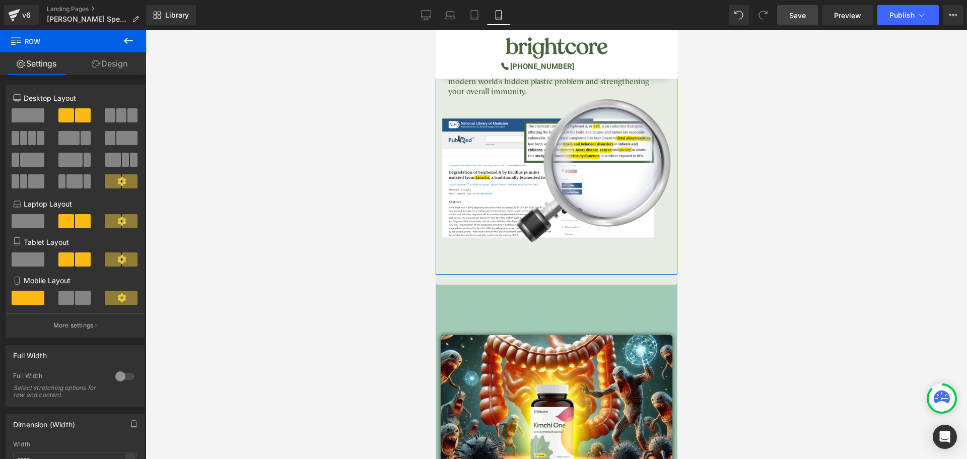
click at [118, 64] on link "Design" at bounding box center [109, 63] width 73 height 23
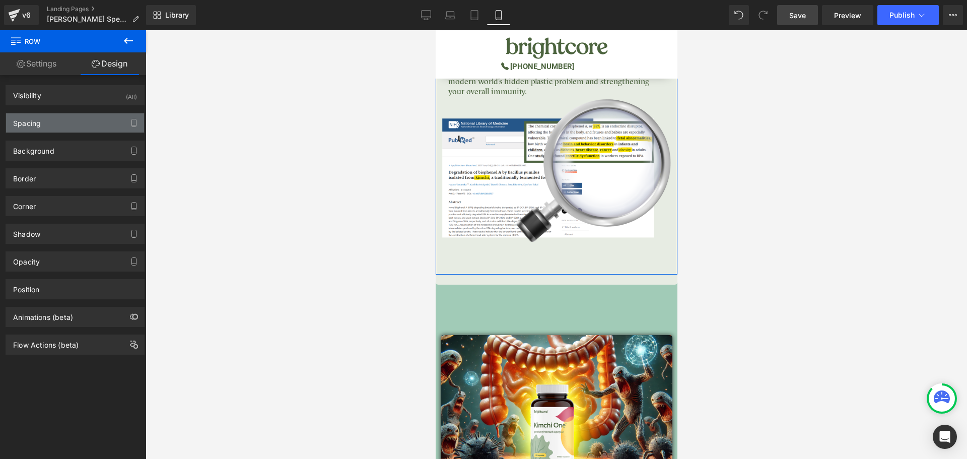
click at [76, 121] on div "Spacing" at bounding box center [75, 122] width 138 height 19
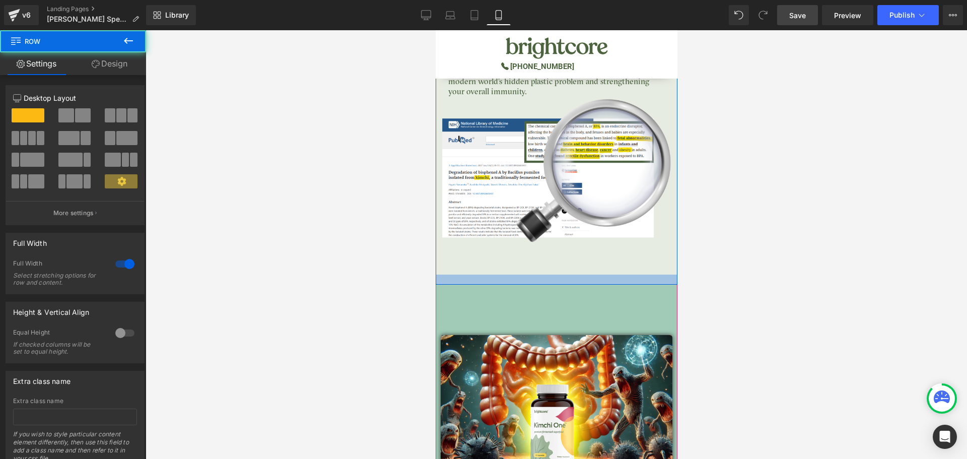
click at [541, 274] on div at bounding box center [556, 279] width 242 height 10
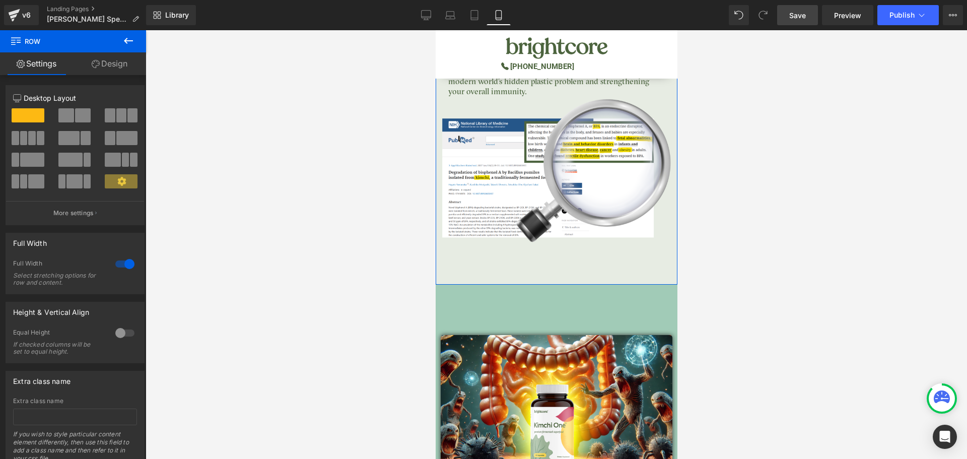
click at [110, 65] on link "Design" at bounding box center [109, 63] width 73 height 23
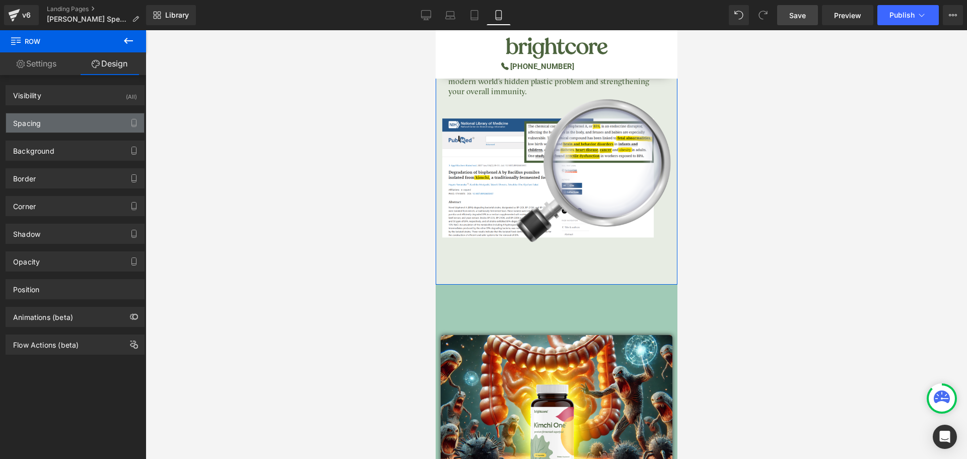
click at [65, 117] on div "Spacing" at bounding box center [75, 122] width 138 height 19
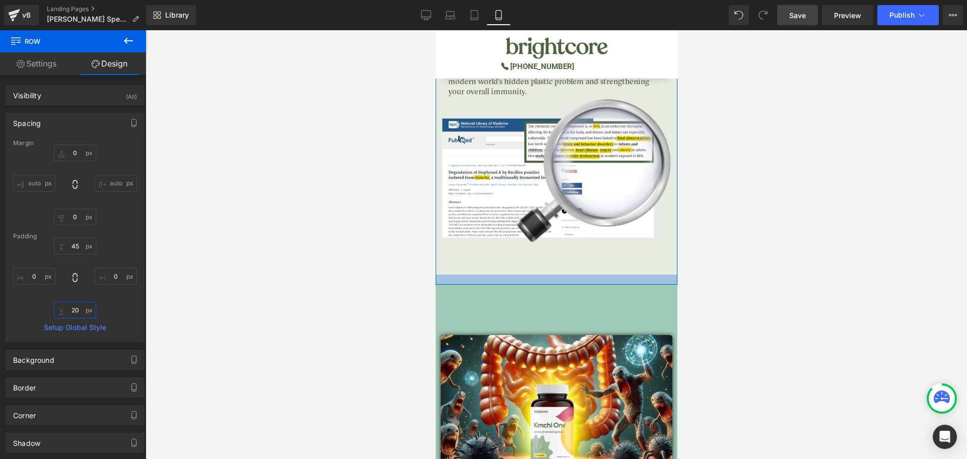
click at [75, 306] on input "20" at bounding box center [75, 310] width 42 height 17
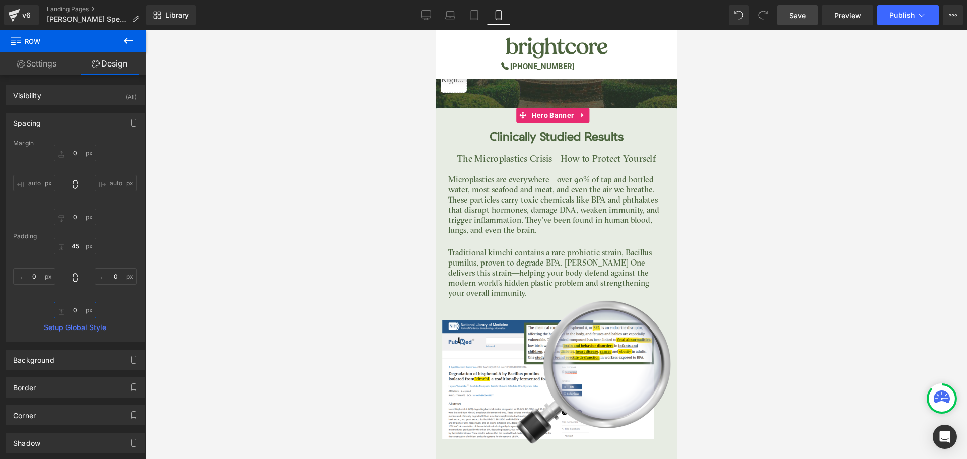
scroll to position [2502, 0]
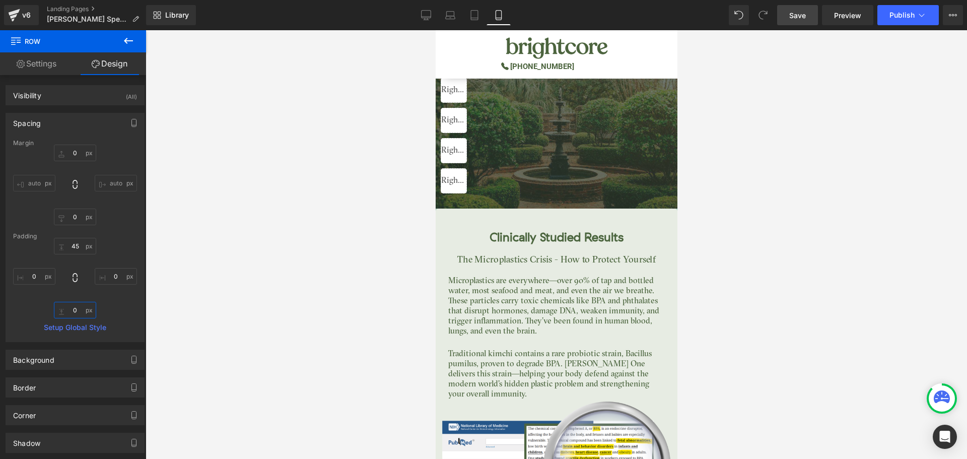
type input "0"
click at [805, 13] on span "Save" at bounding box center [797, 15] width 17 height 11
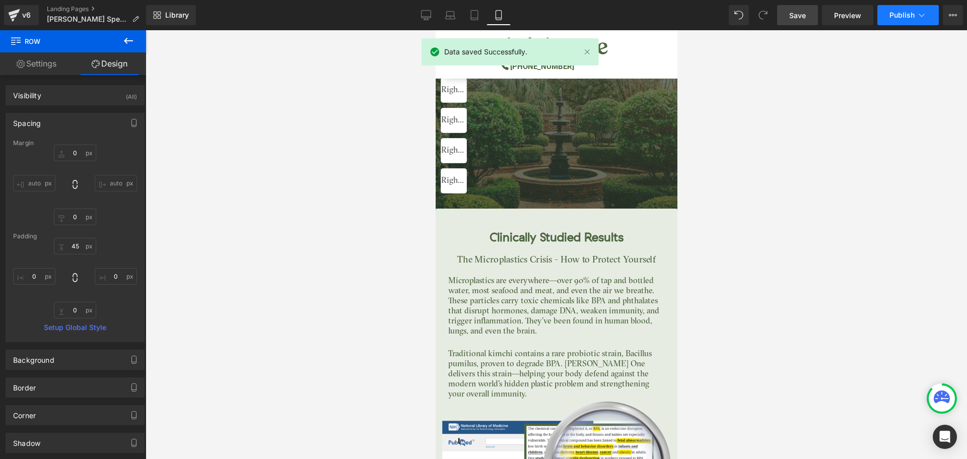
click at [889, 17] on span "Publish" at bounding box center [901, 15] width 25 height 8
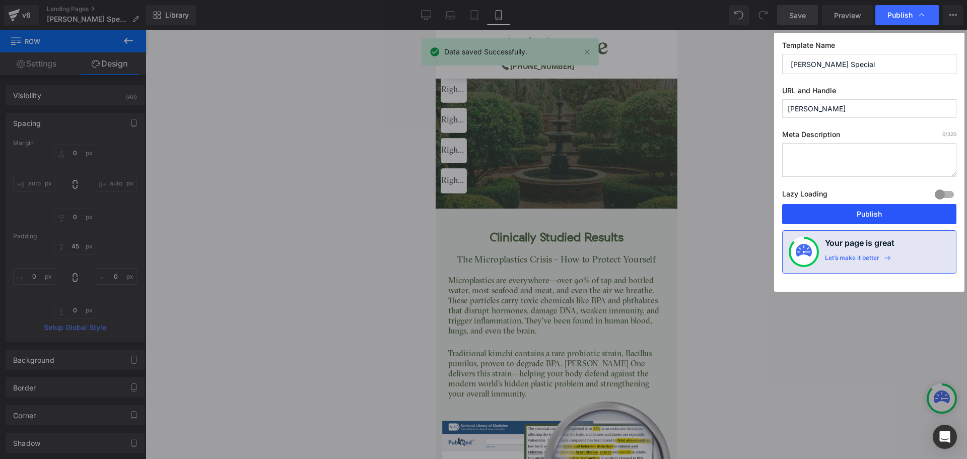
click at [914, 218] on button "Publish" at bounding box center [869, 214] width 174 height 20
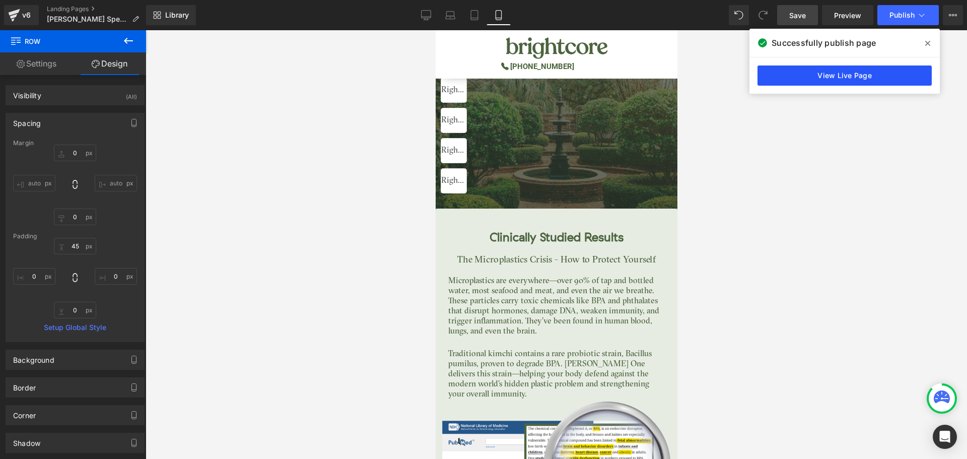
click at [891, 70] on link "View Live Page" at bounding box center [844, 75] width 174 height 20
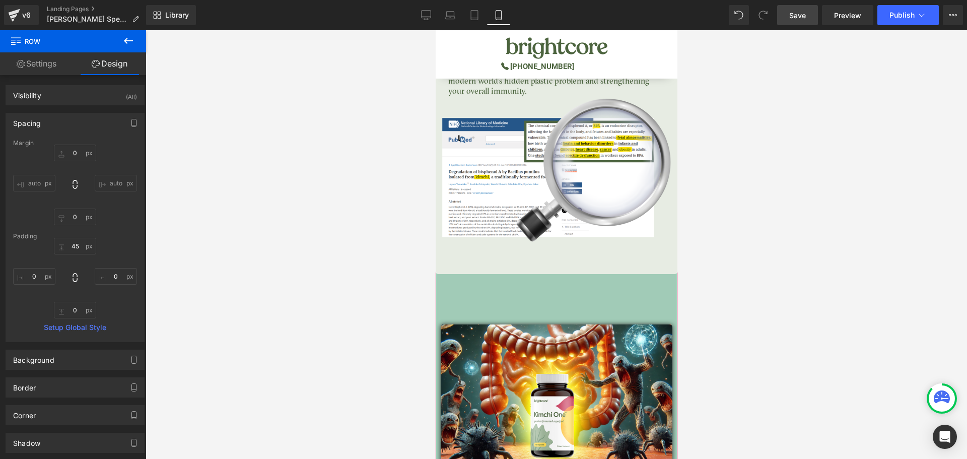
scroll to position [2804, 0]
